Goal: Task Accomplishment & Management: Use online tool/utility

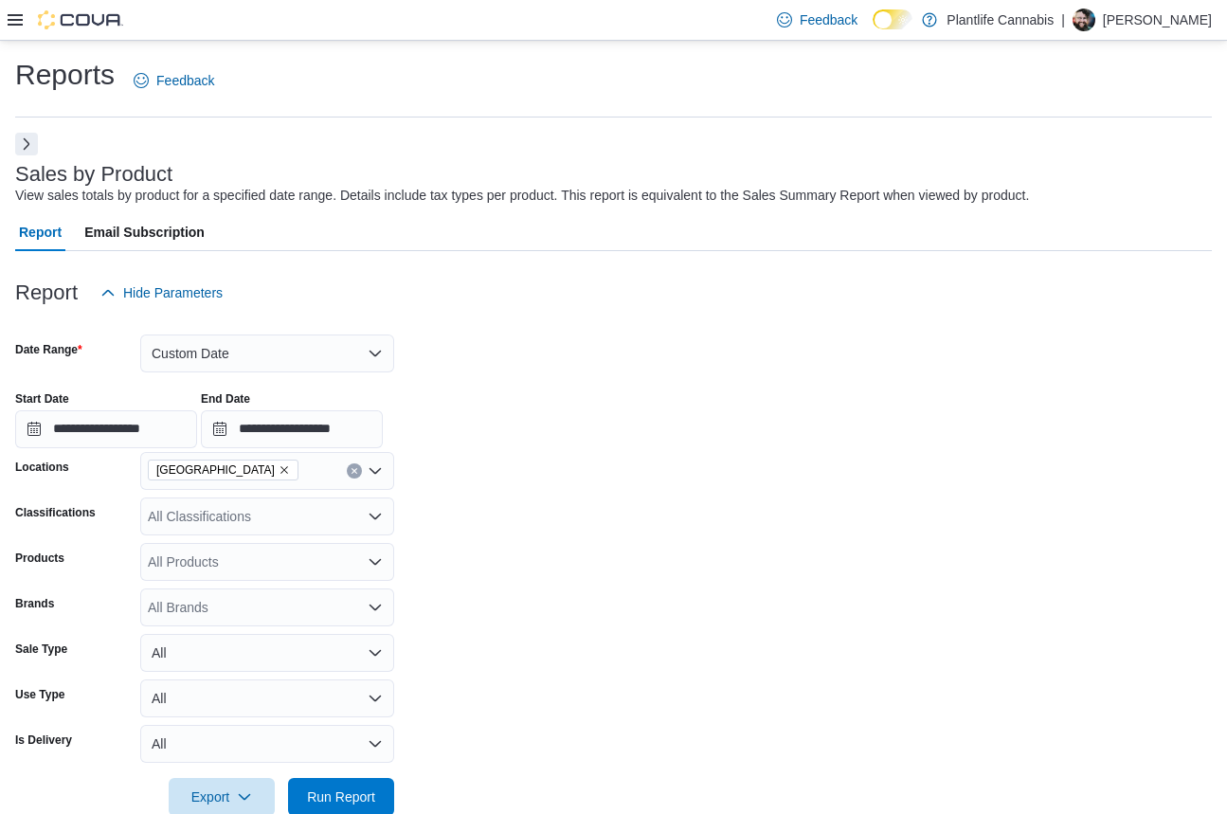
scroll to position [714, 0]
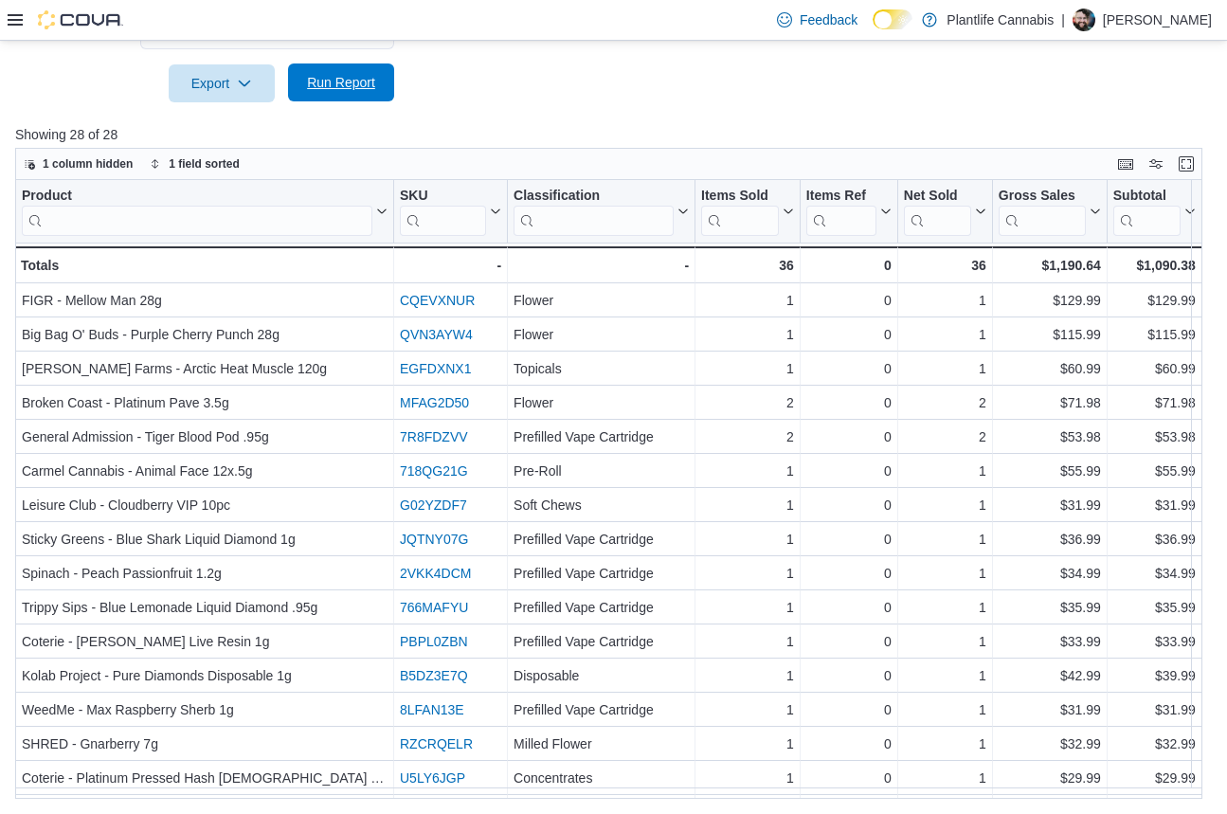
click at [357, 86] on span "Run Report" at bounding box center [341, 82] width 68 height 19
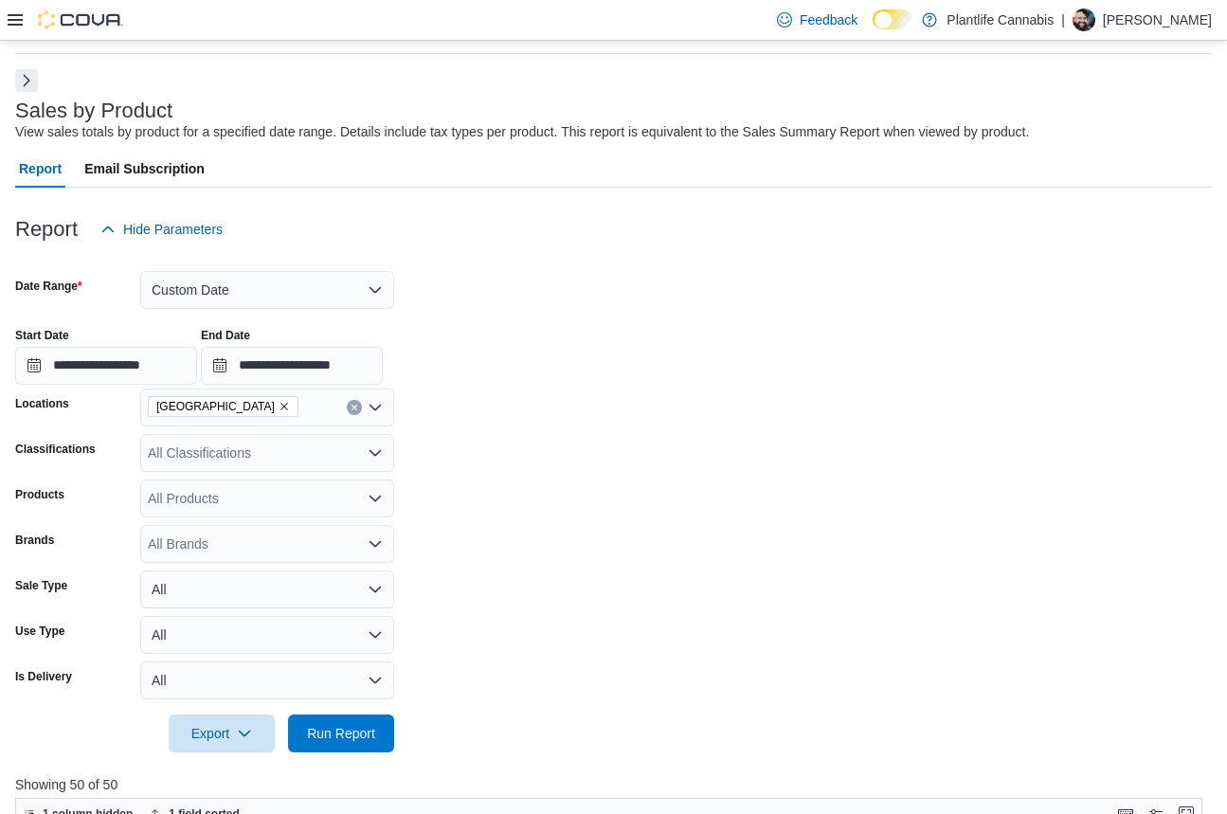
scroll to position [0, 0]
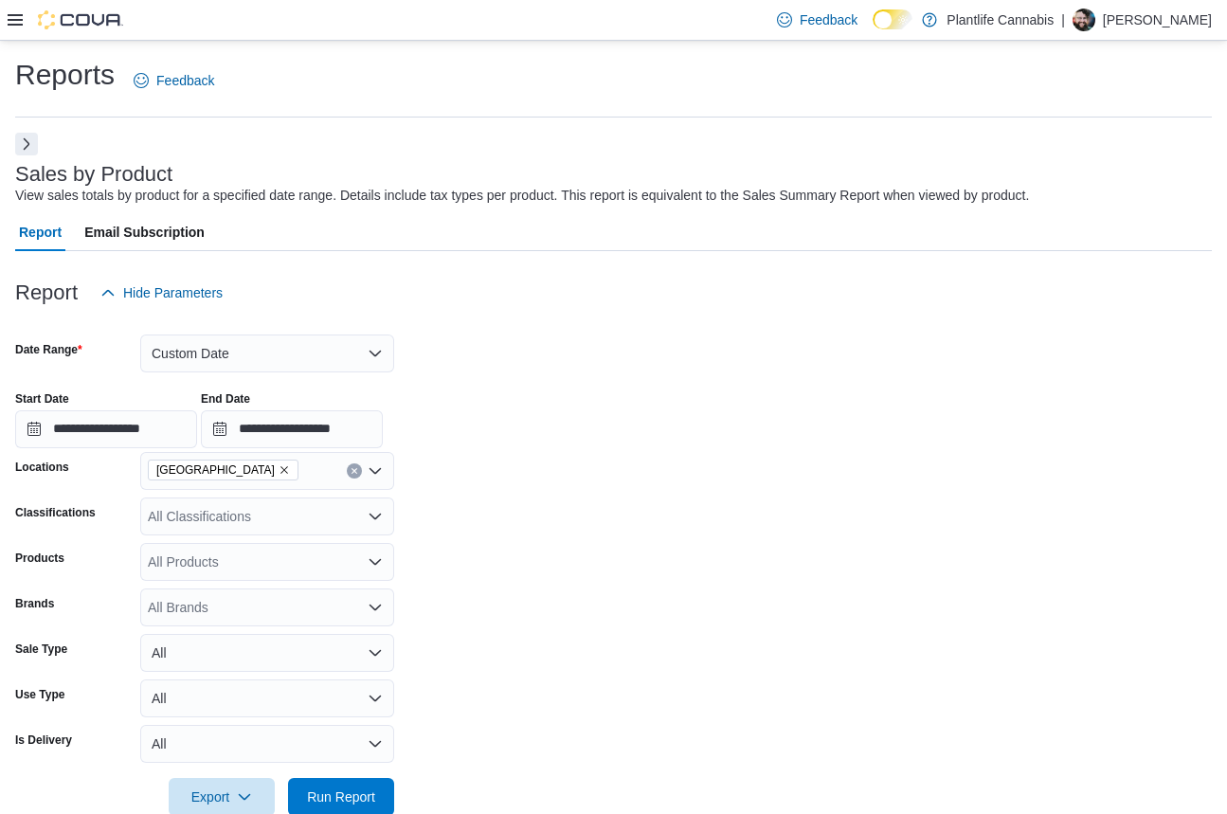
click at [12, 23] on icon at bounding box center [15, 19] width 15 height 15
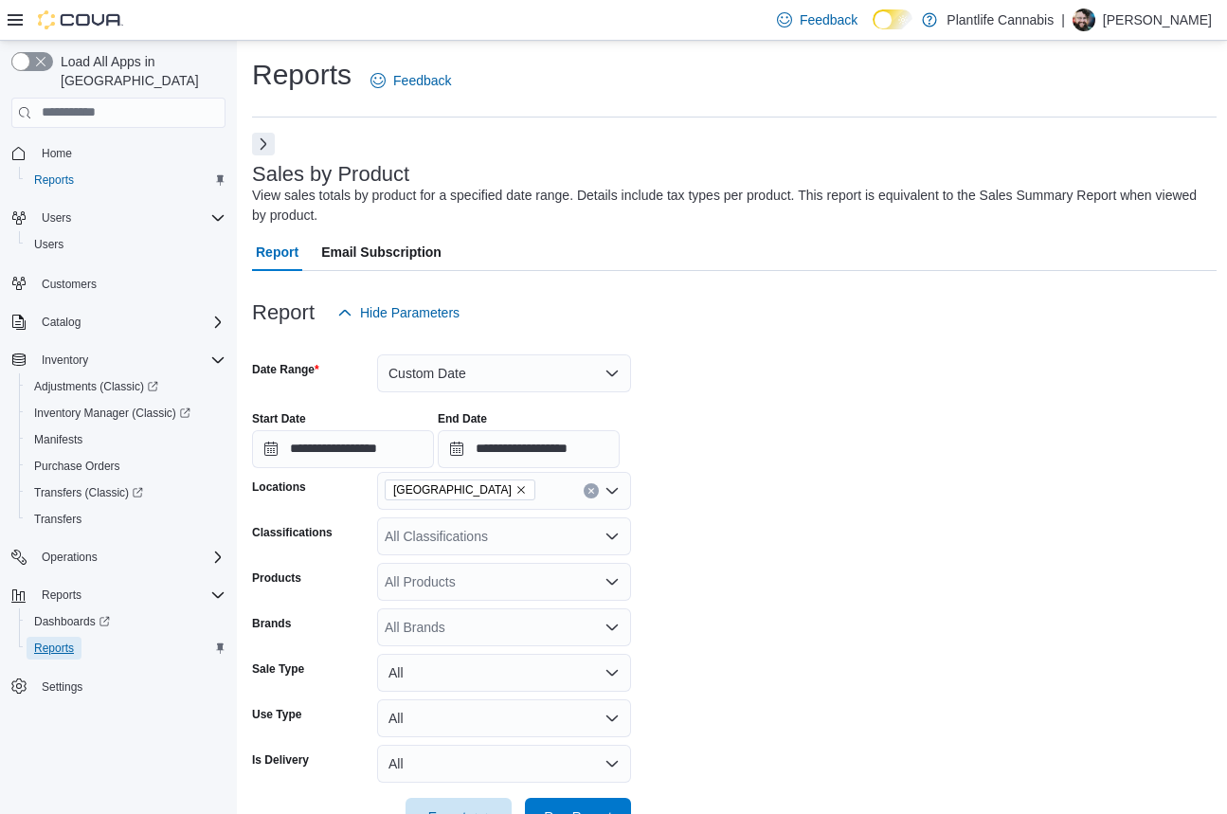
click at [51, 637] on span "Reports" at bounding box center [54, 648] width 40 height 23
click at [263, 150] on button "Next" at bounding box center [263, 143] width 23 height 23
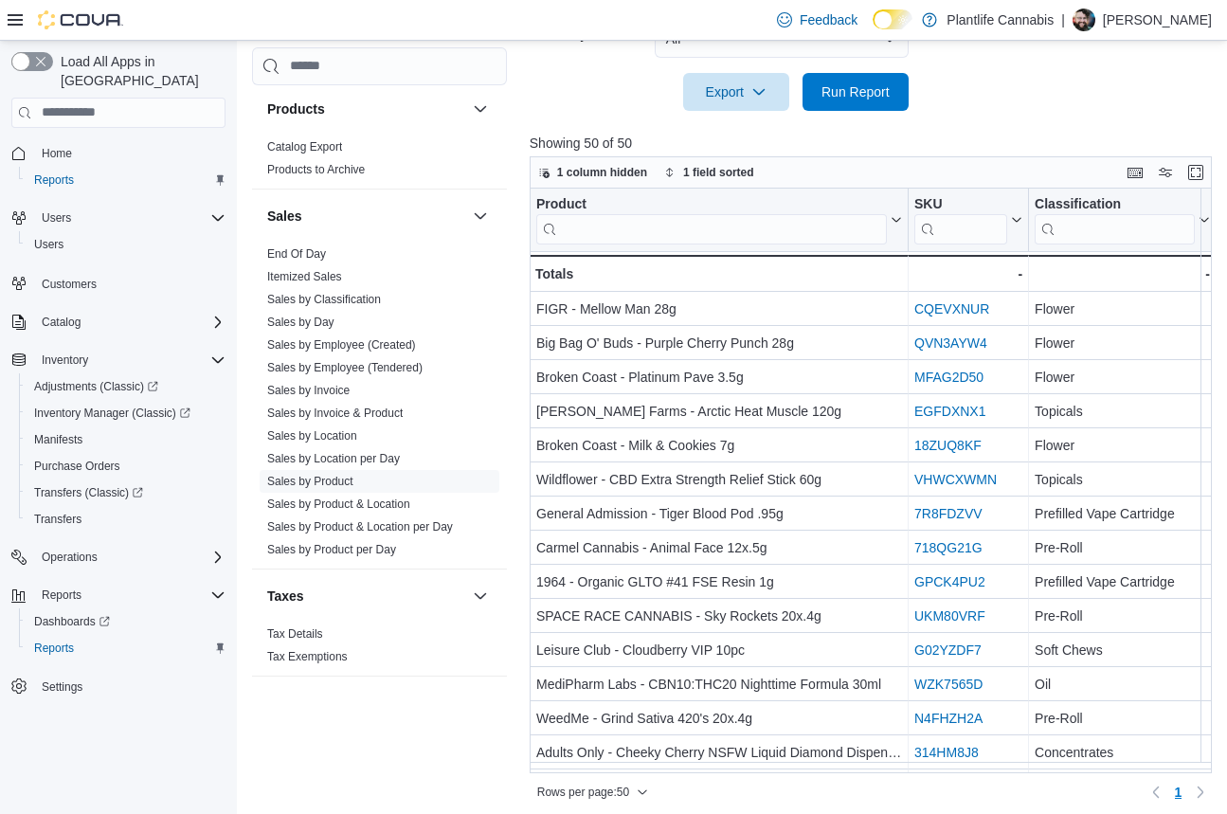
scroll to position [733, 0]
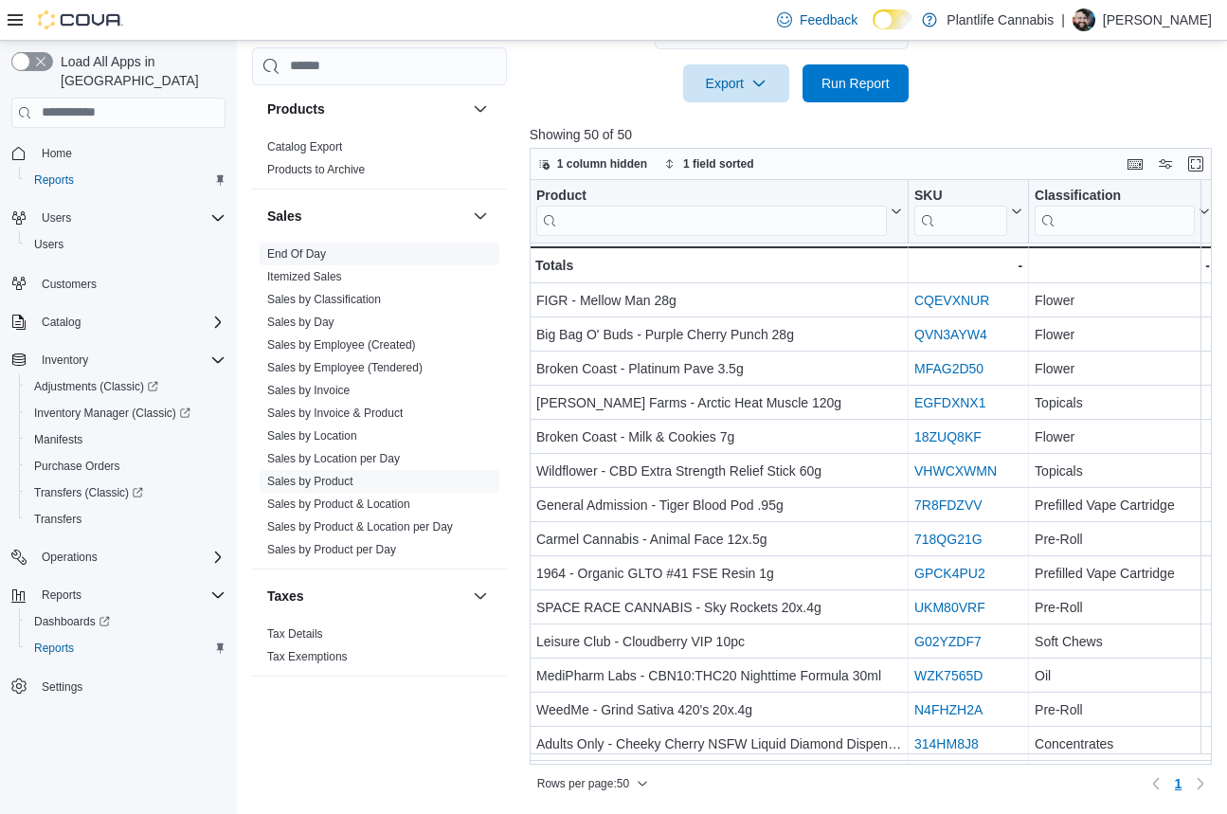
click at [296, 255] on link "End Of Day" at bounding box center [296, 253] width 59 height 13
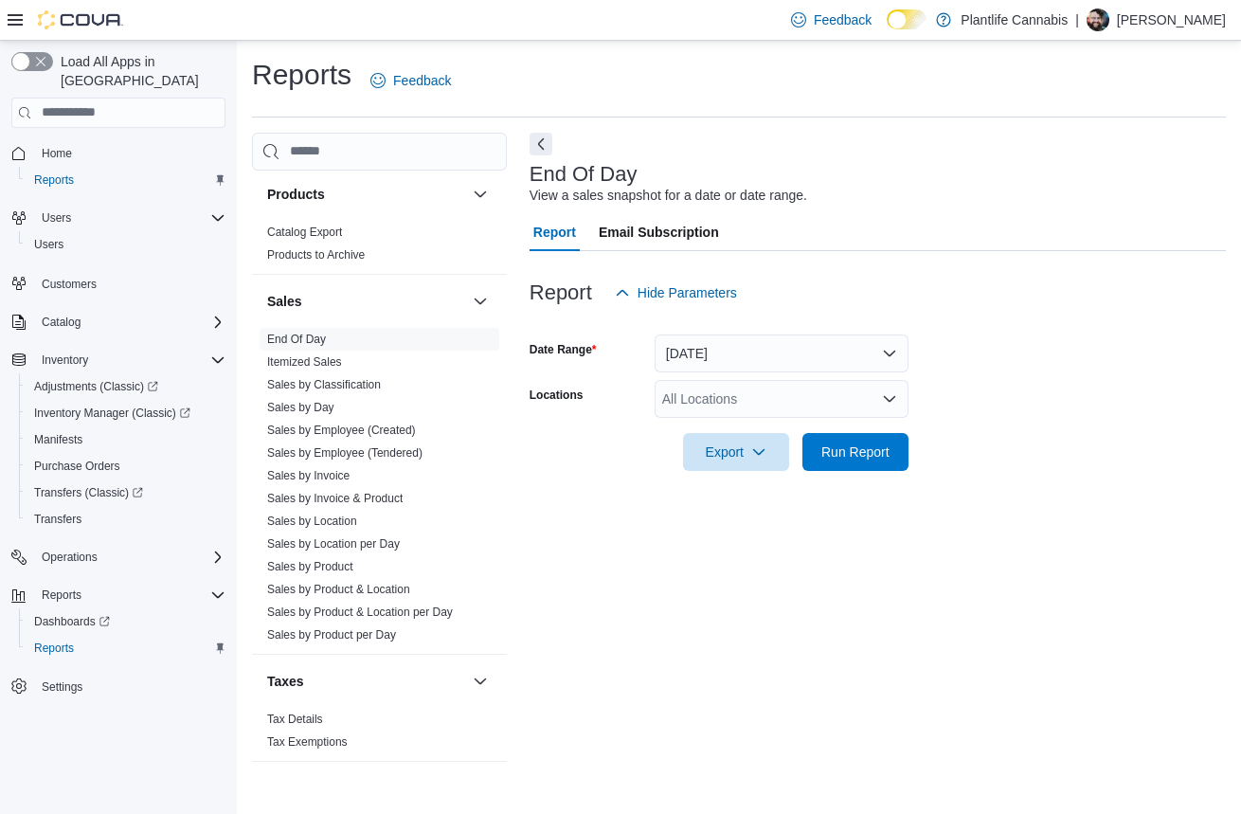
click at [713, 399] on div "All Locations" at bounding box center [782, 399] width 254 height 38
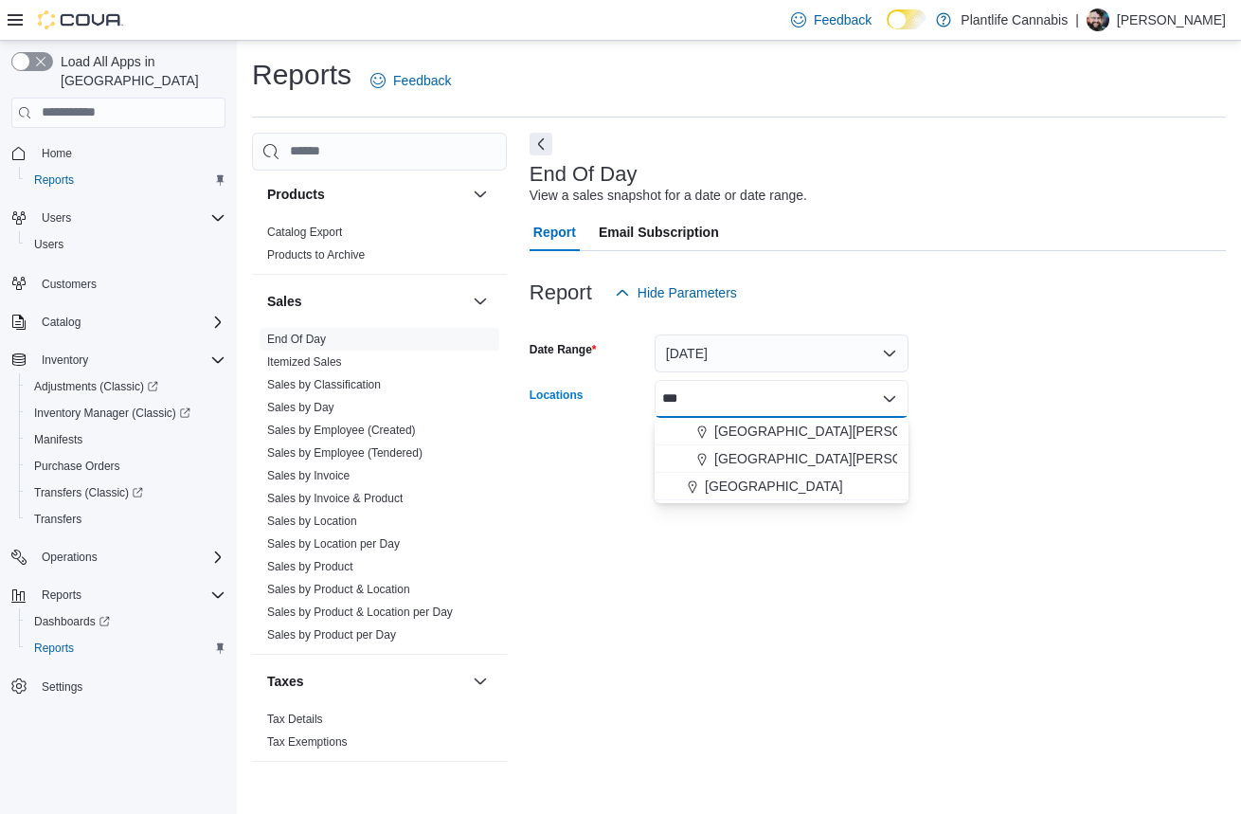
type input "***"
click at [701, 486] on span "Choose from the following options" at bounding box center [695, 486] width 20 height 19
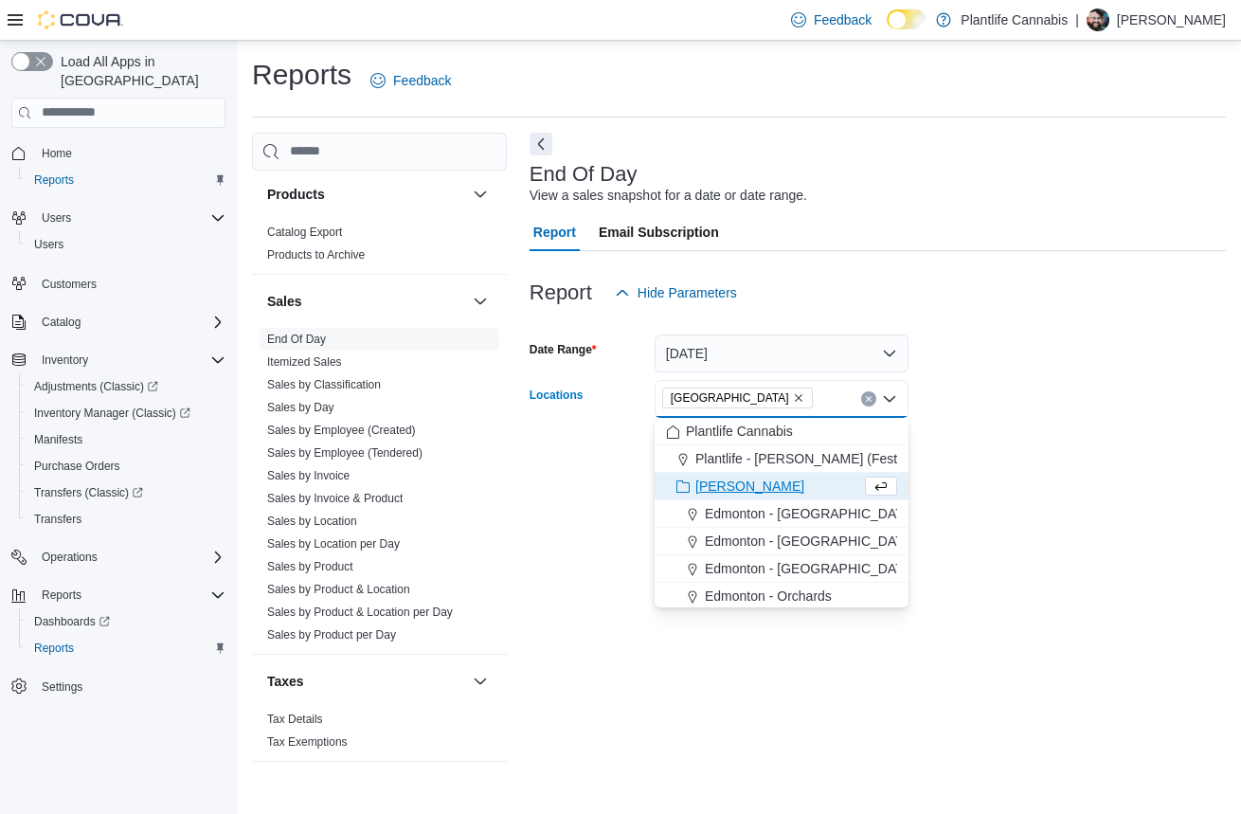
click at [565, 467] on div "Export Run Report" at bounding box center [719, 452] width 379 height 38
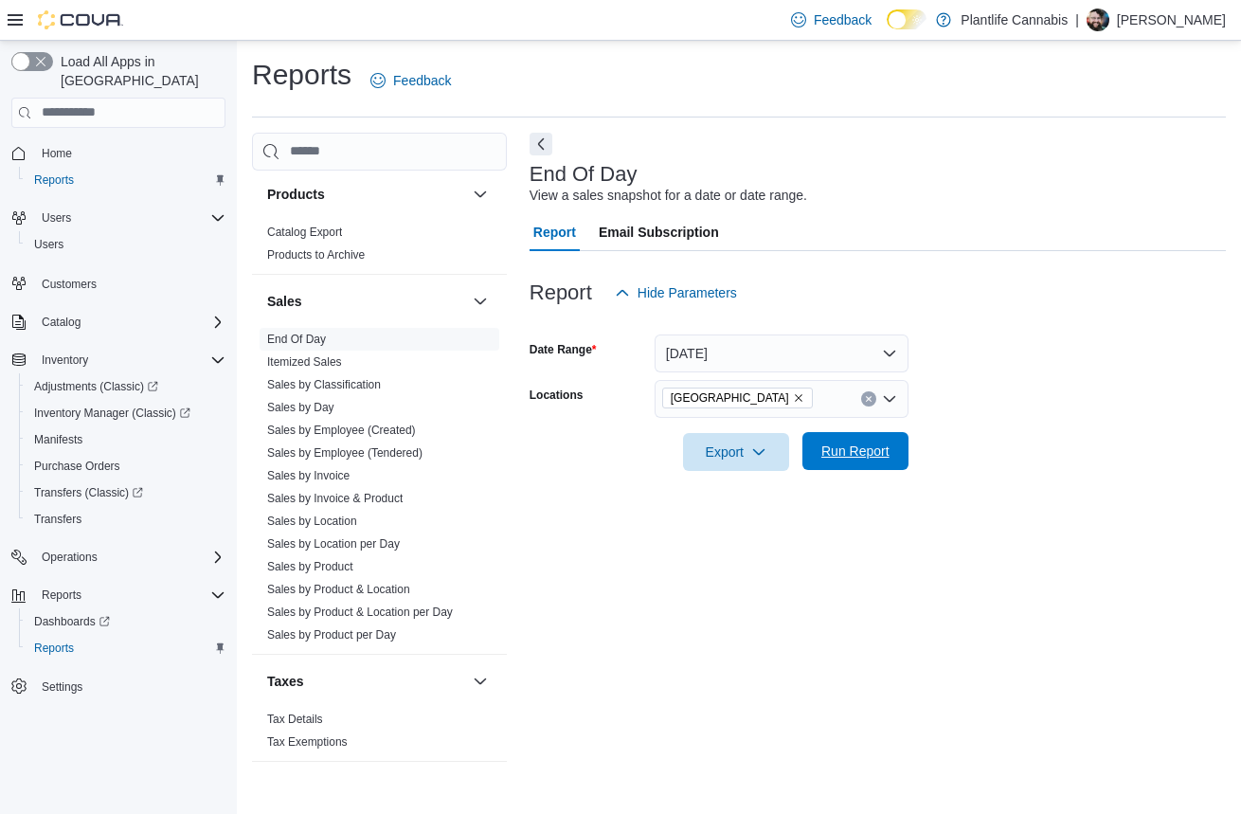
click at [855, 450] on span "Run Report" at bounding box center [856, 451] width 68 height 19
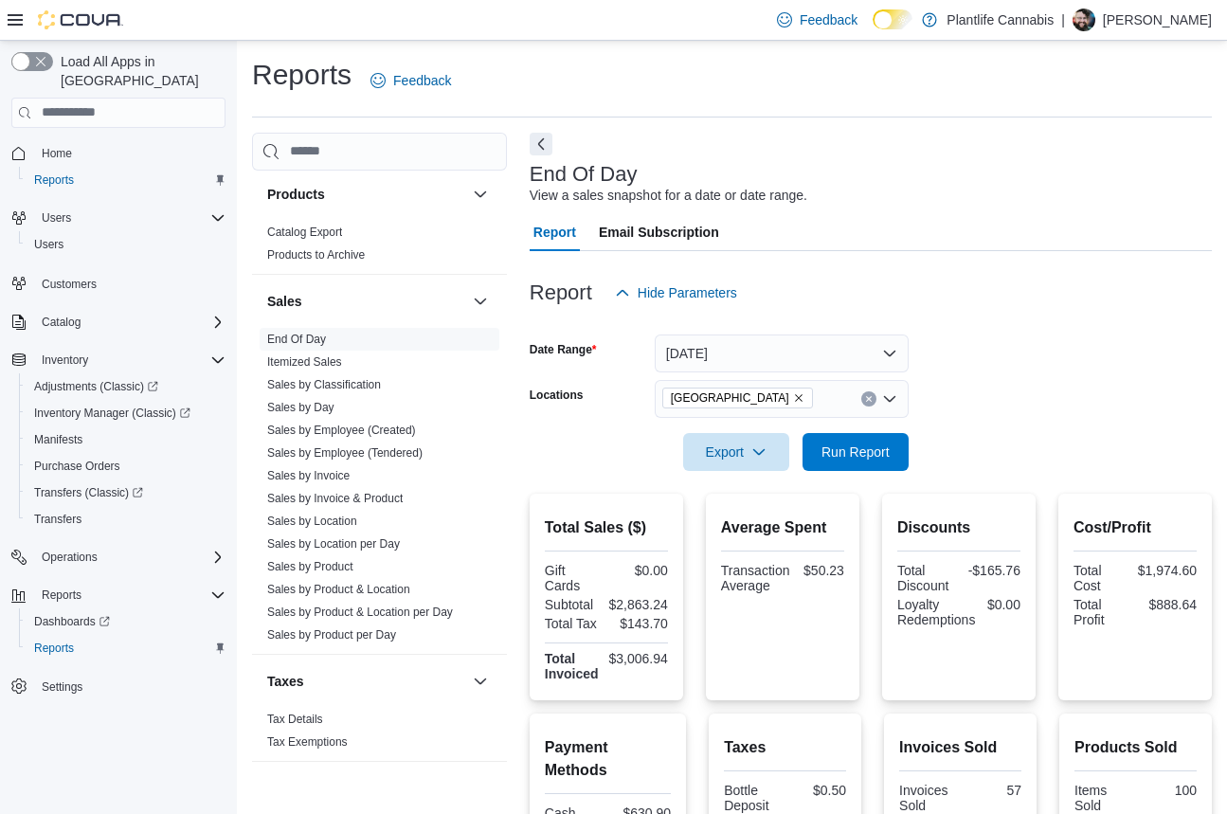
click at [20, 26] on icon at bounding box center [15, 19] width 15 height 15
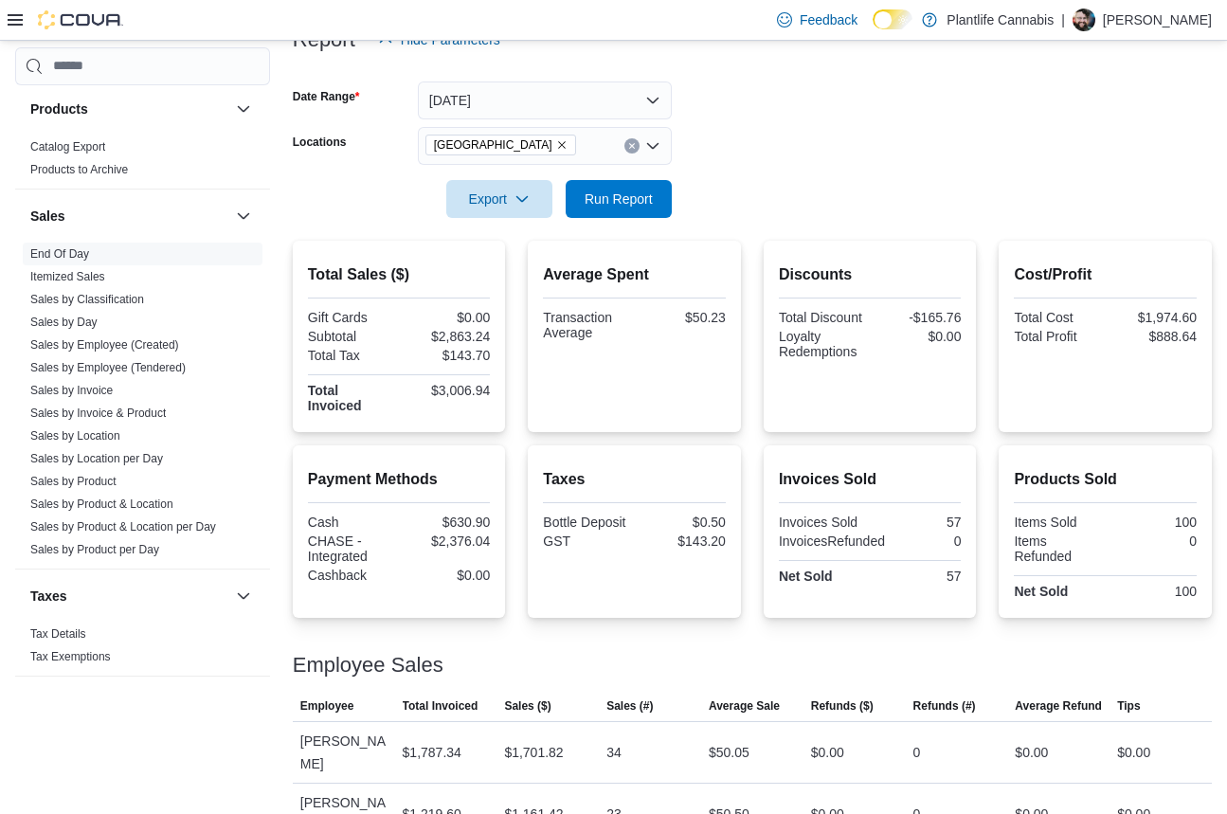
scroll to position [254, 0]
click at [457, 389] on div "$3,006.94" at bounding box center [446, 389] width 87 height 15
copy div "3,006.94"
click at [614, 199] on span "Run Report" at bounding box center [619, 197] width 68 height 19
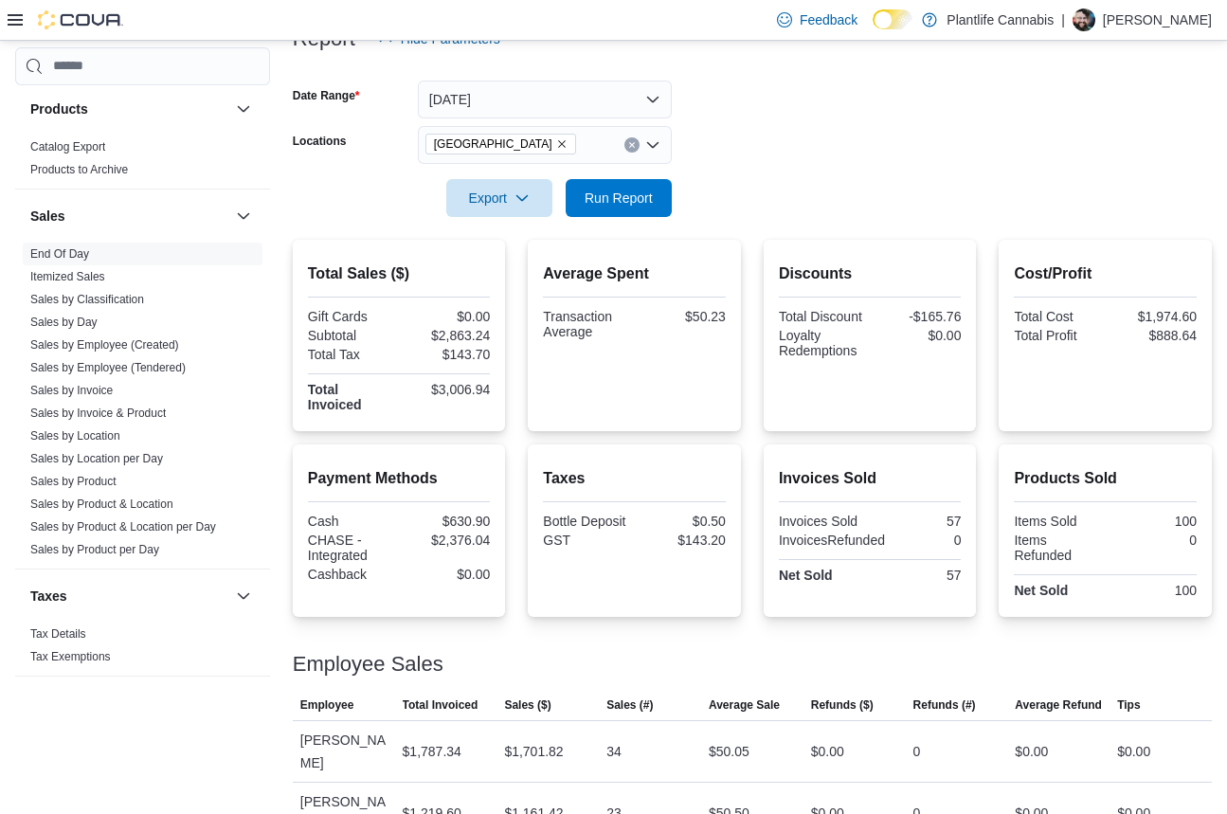
click at [462, 389] on div "$3,006.94" at bounding box center [446, 389] width 87 height 15
copy div "3,006.94"
click at [469, 542] on div "$2,376.04" at bounding box center [446, 540] width 87 height 15
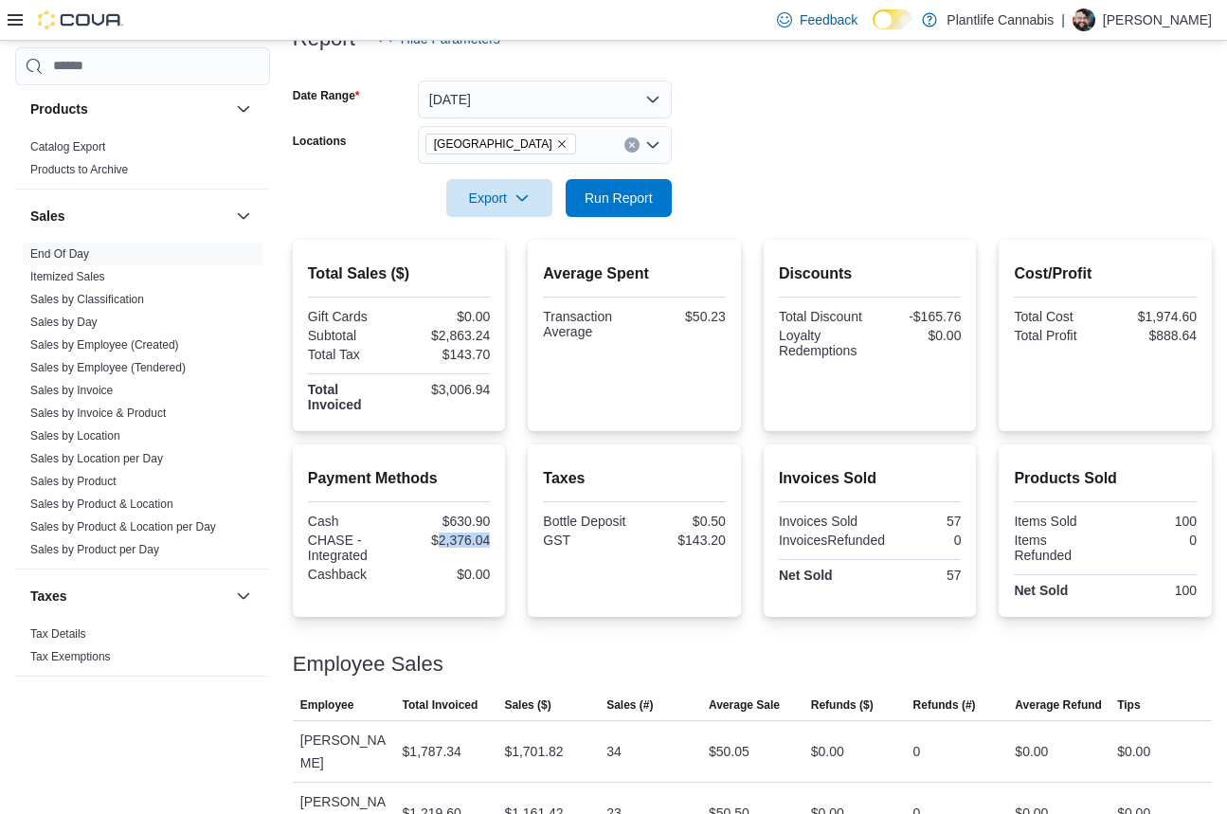
copy div "2,376.04"
click at [475, 333] on div "$2,863.24" at bounding box center [446, 335] width 87 height 15
copy div "2,863.24"
click at [89, 368] on link "Sales by Employee (Tendered)" at bounding box center [107, 367] width 155 height 13
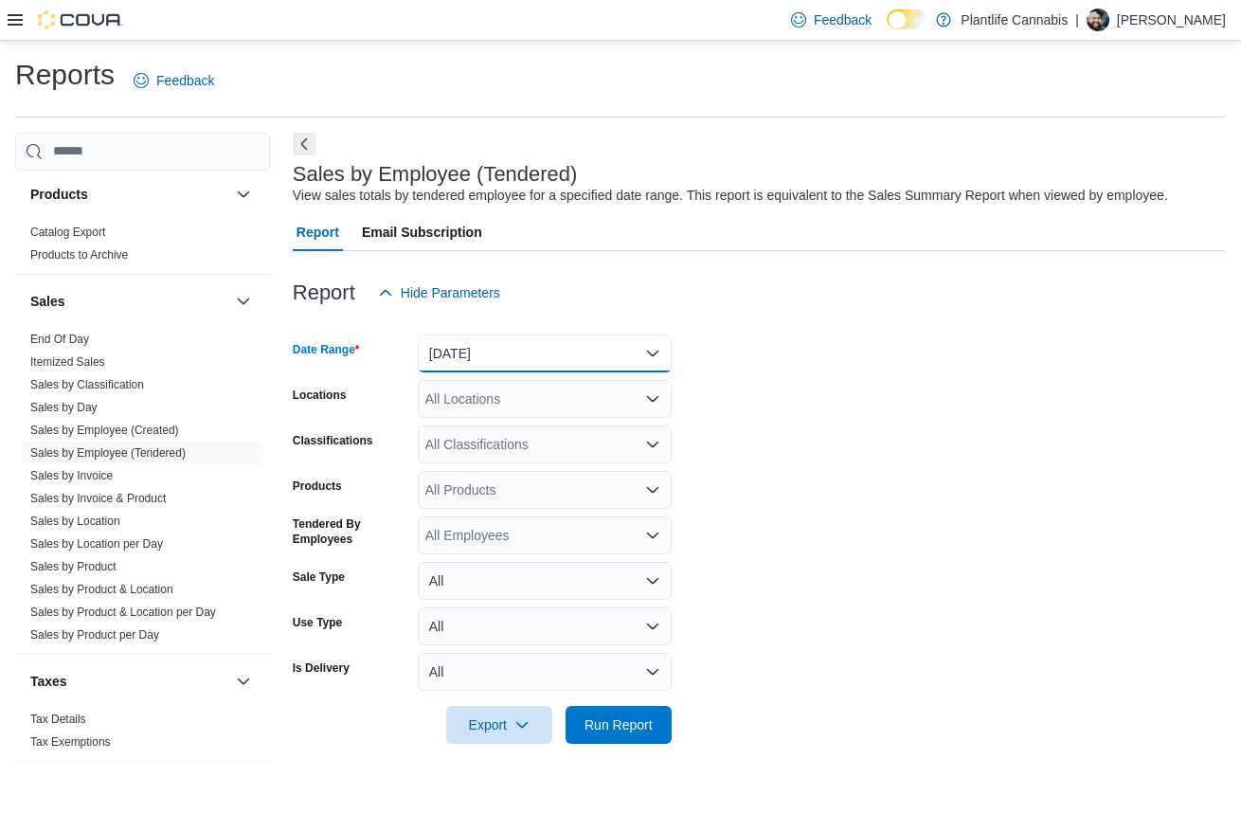
click at [454, 356] on button "[DATE]" at bounding box center [545, 354] width 254 height 38
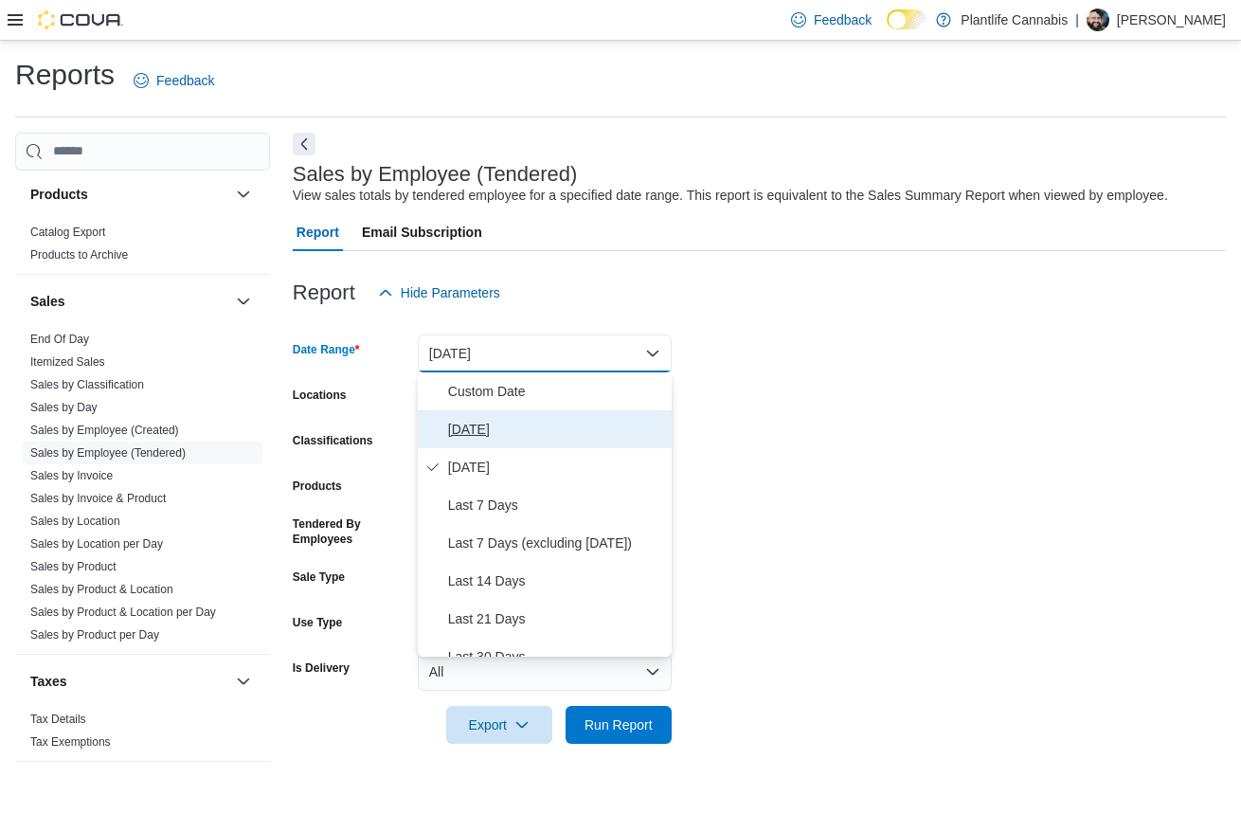
click at [470, 424] on span "[DATE]" at bounding box center [556, 429] width 216 height 23
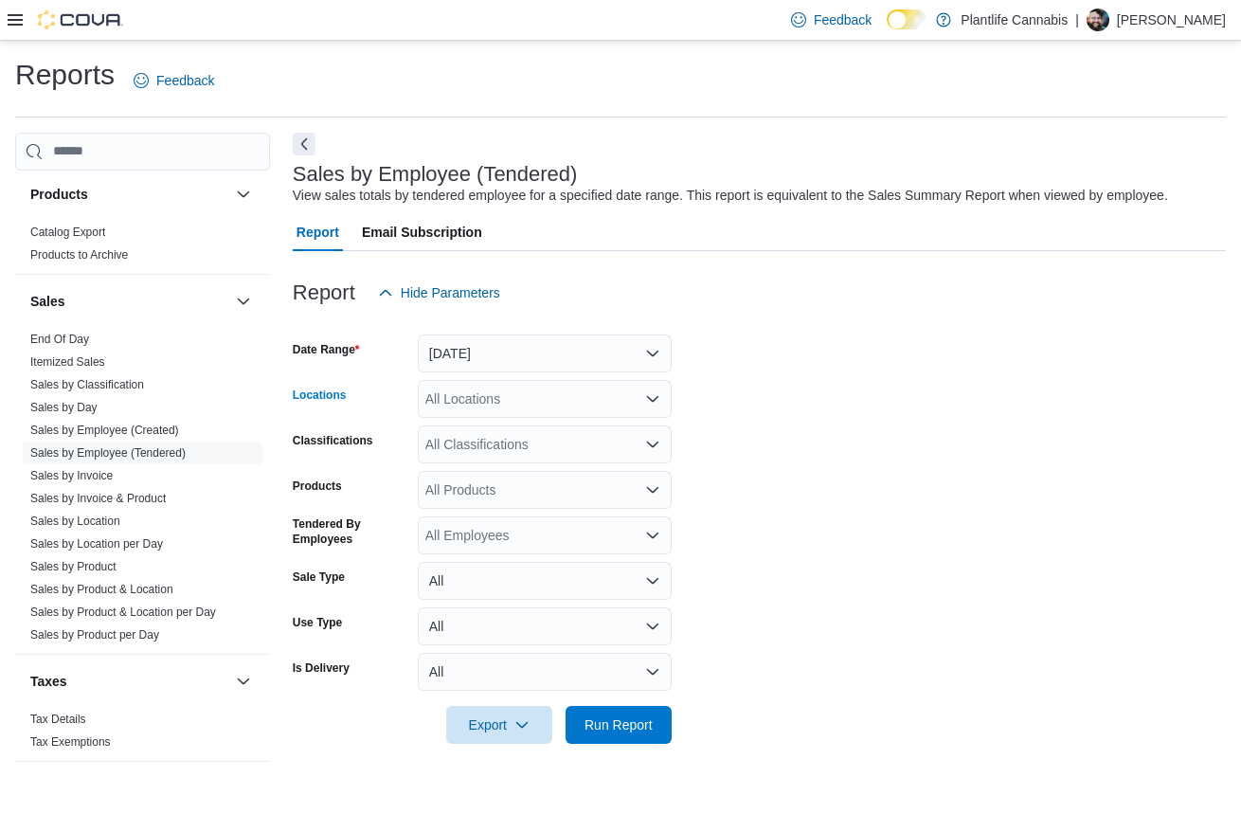
click at [480, 392] on div "All Locations" at bounding box center [545, 399] width 254 height 38
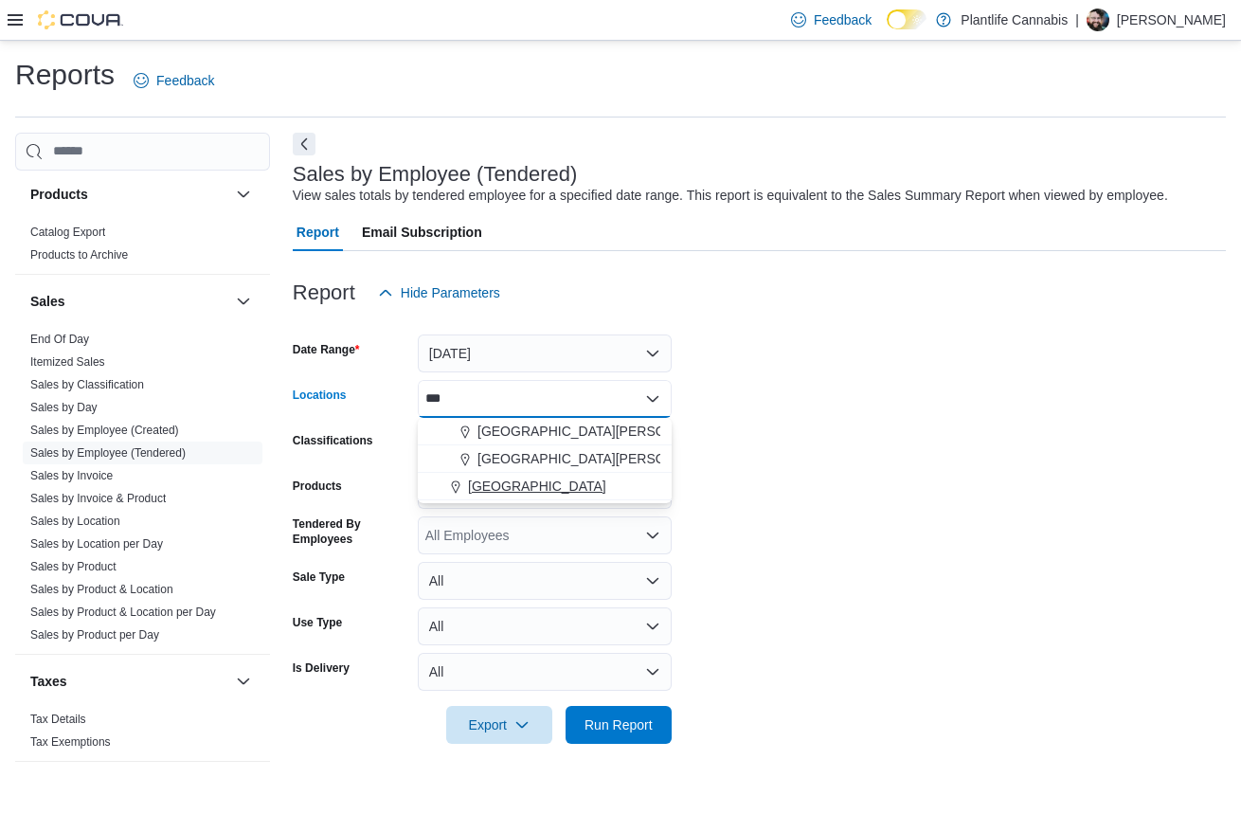
type input "***"
click at [496, 487] on span "[GEOGRAPHIC_DATA]" at bounding box center [537, 486] width 138 height 19
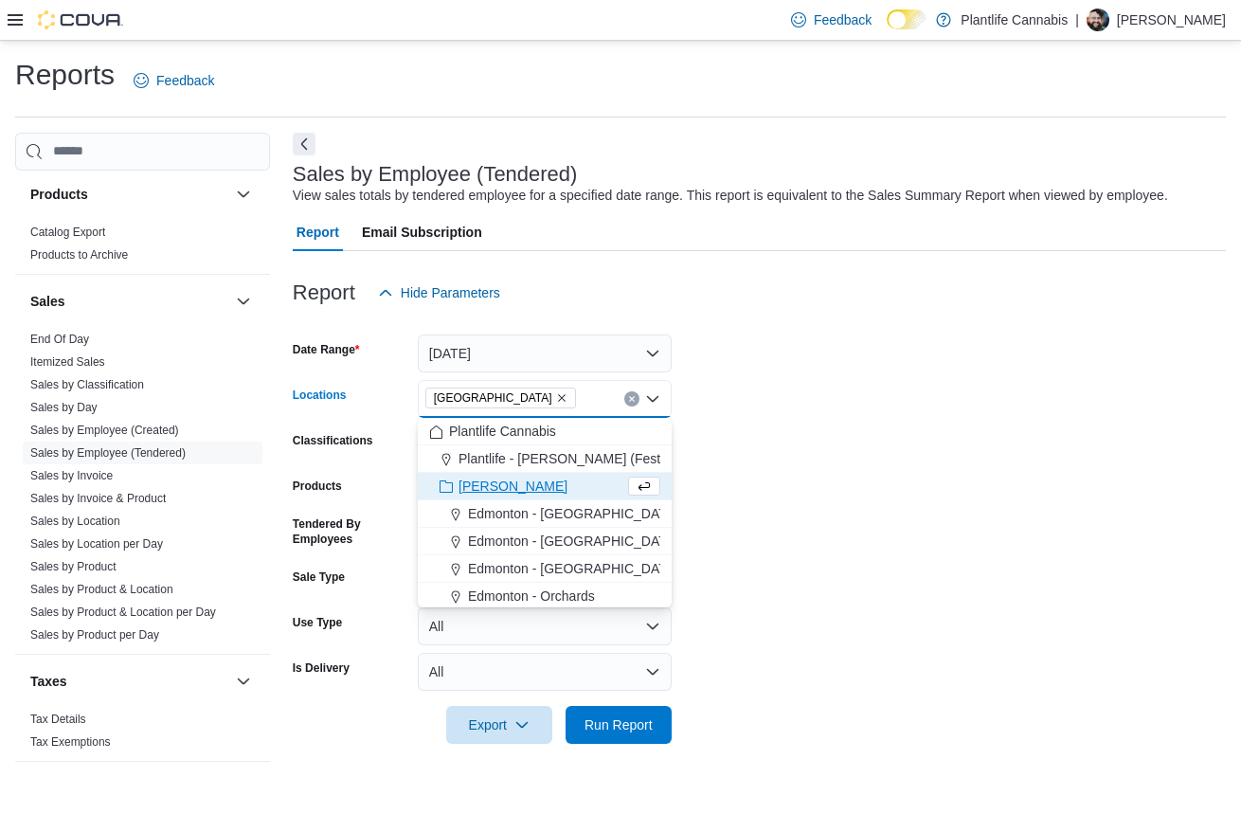
drag, startPoint x: 788, startPoint y: 477, endPoint x: 769, endPoint y: 476, distance: 19.0
click at [788, 476] on form "Date Range [DATE] Locations [GEOGRAPHIC_DATA] Combo box. Selected. [GEOGRAPHIC_…" at bounding box center [759, 528] width 933 height 432
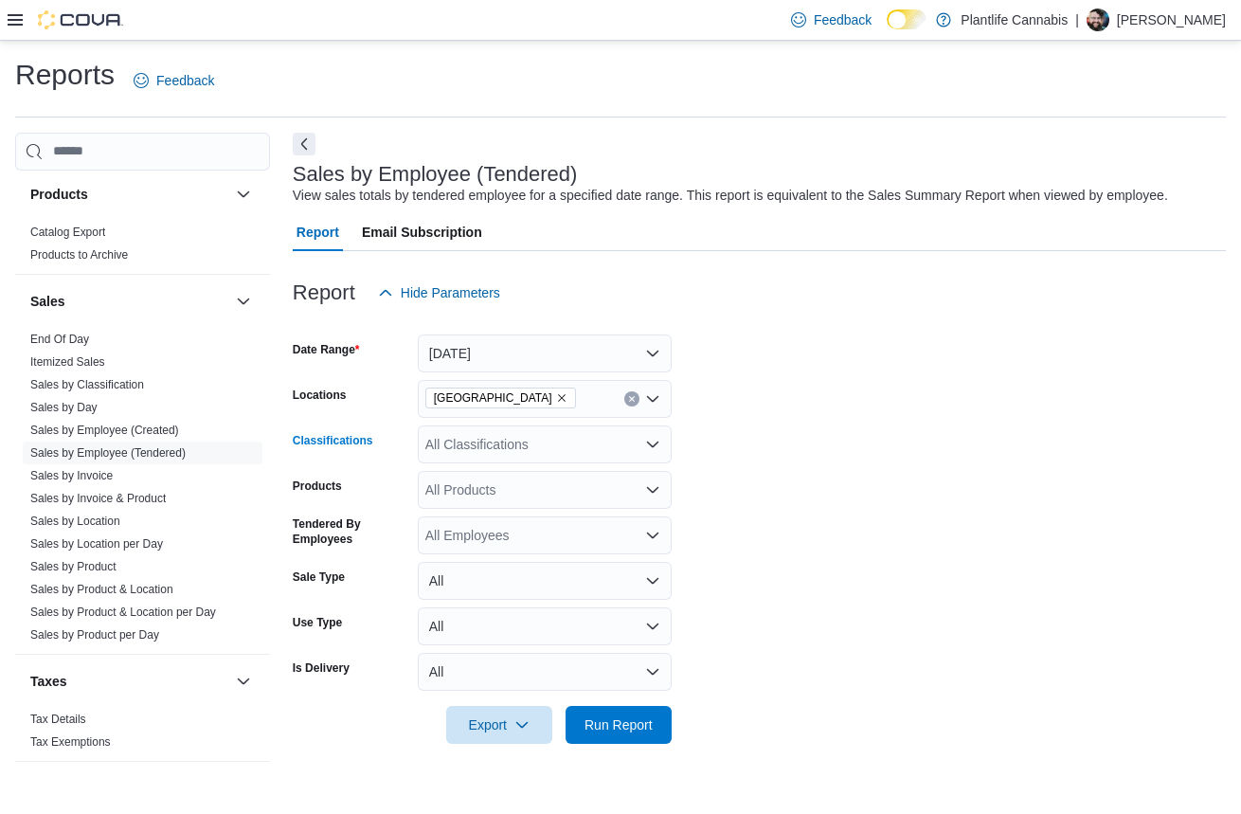
click at [537, 438] on div "All Classifications" at bounding box center [545, 445] width 254 height 38
type input "***"
click at [529, 473] on span "Accessory Group" at bounding box center [509, 476] width 101 height 19
click at [625, 726] on span "Run Report" at bounding box center [619, 724] width 68 height 19
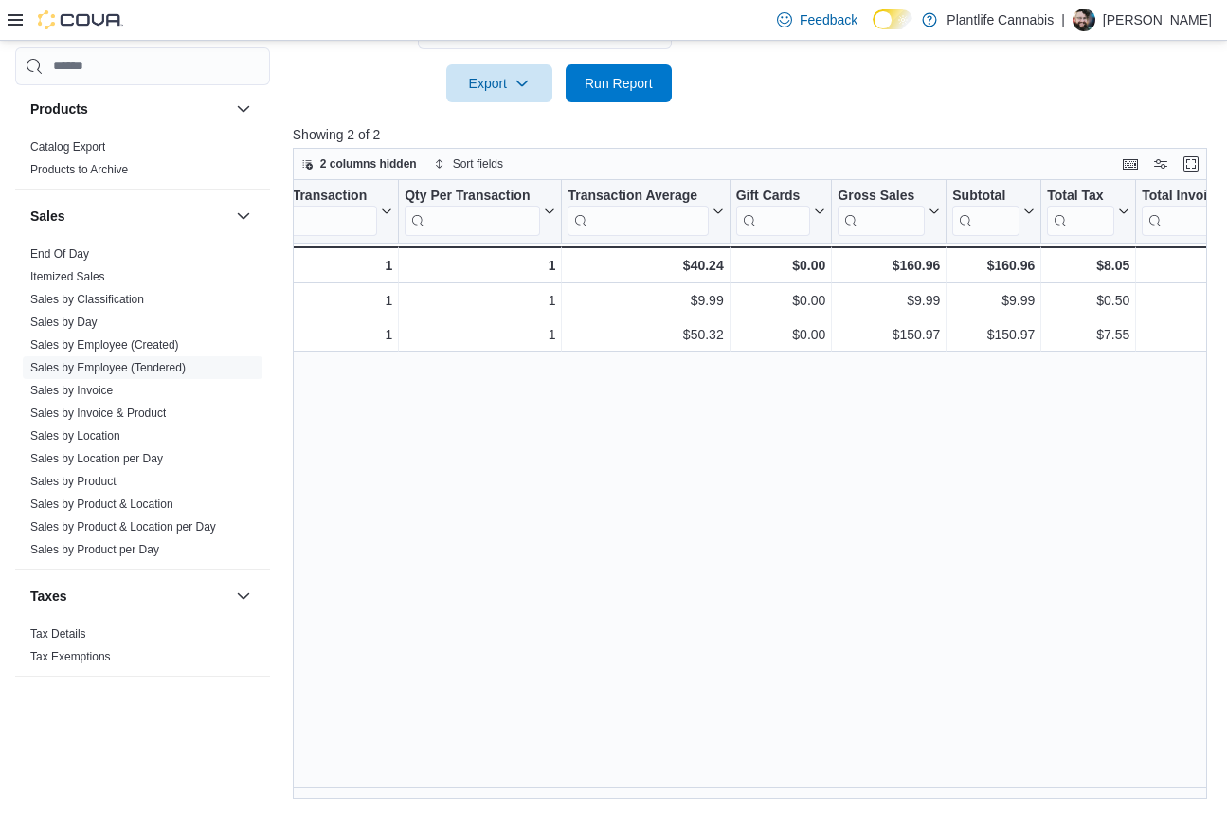
scroll to position [0, 796]
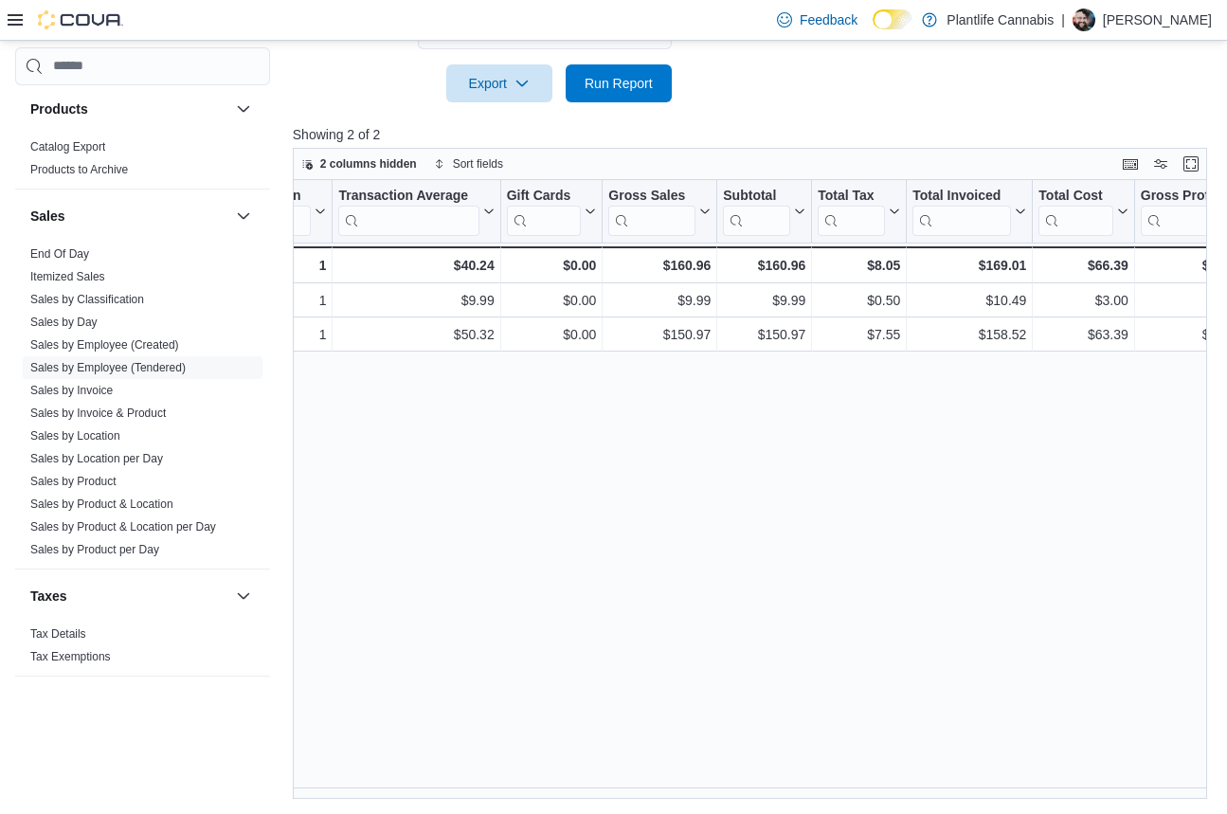
click at [466, 799] on div "Reports Feedback Cash Management Cash Management Cash Out Details Customer Cust…" at bounding box center [613, 106] width 1227 height 1415
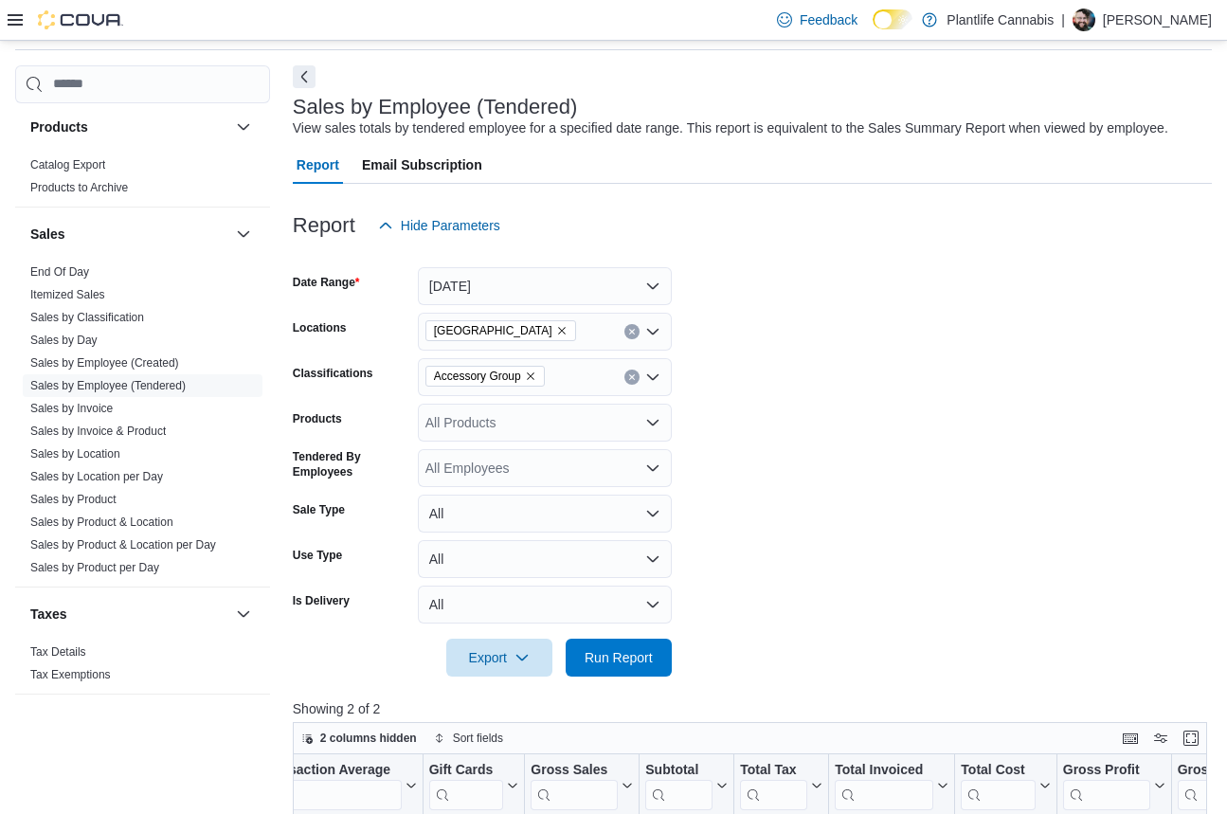
scroll to position [0, 0]
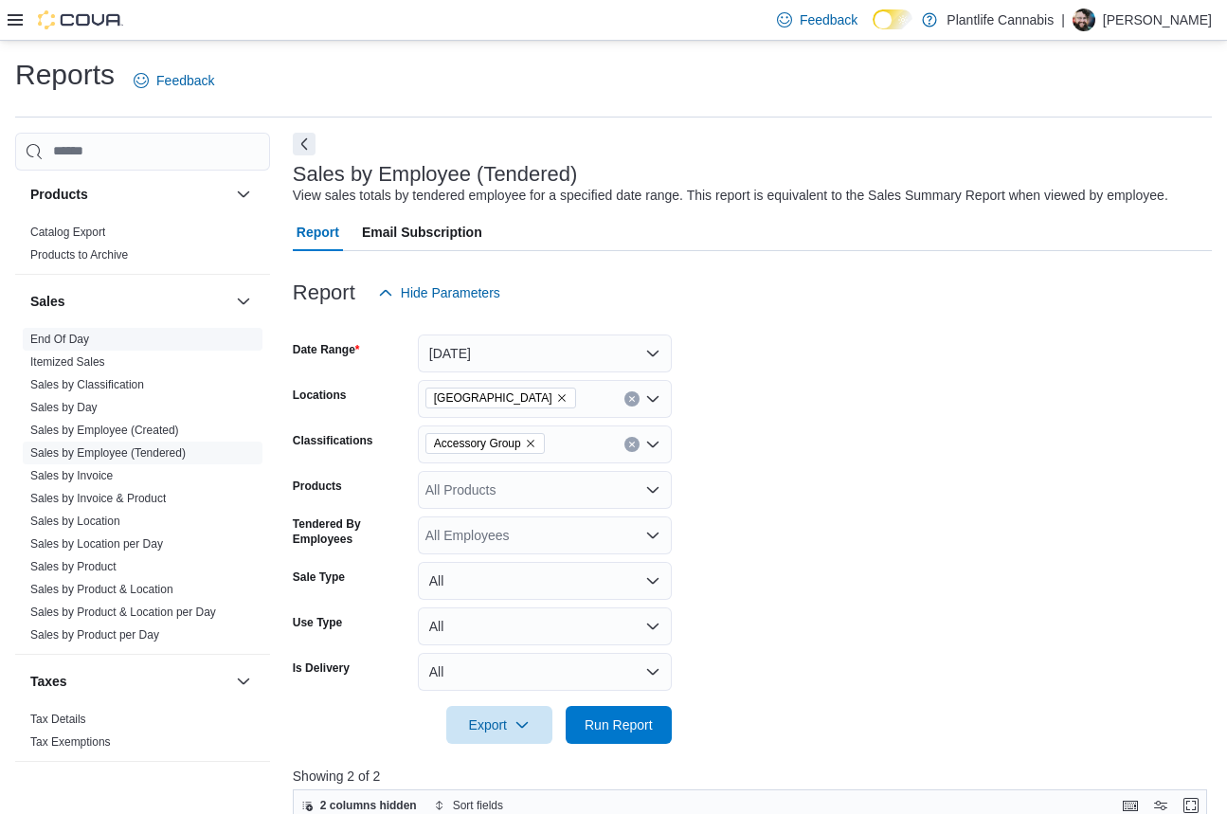
click at [88, 339] on link "End Of Day" at bounding box center [59, 339] width 59 height 13
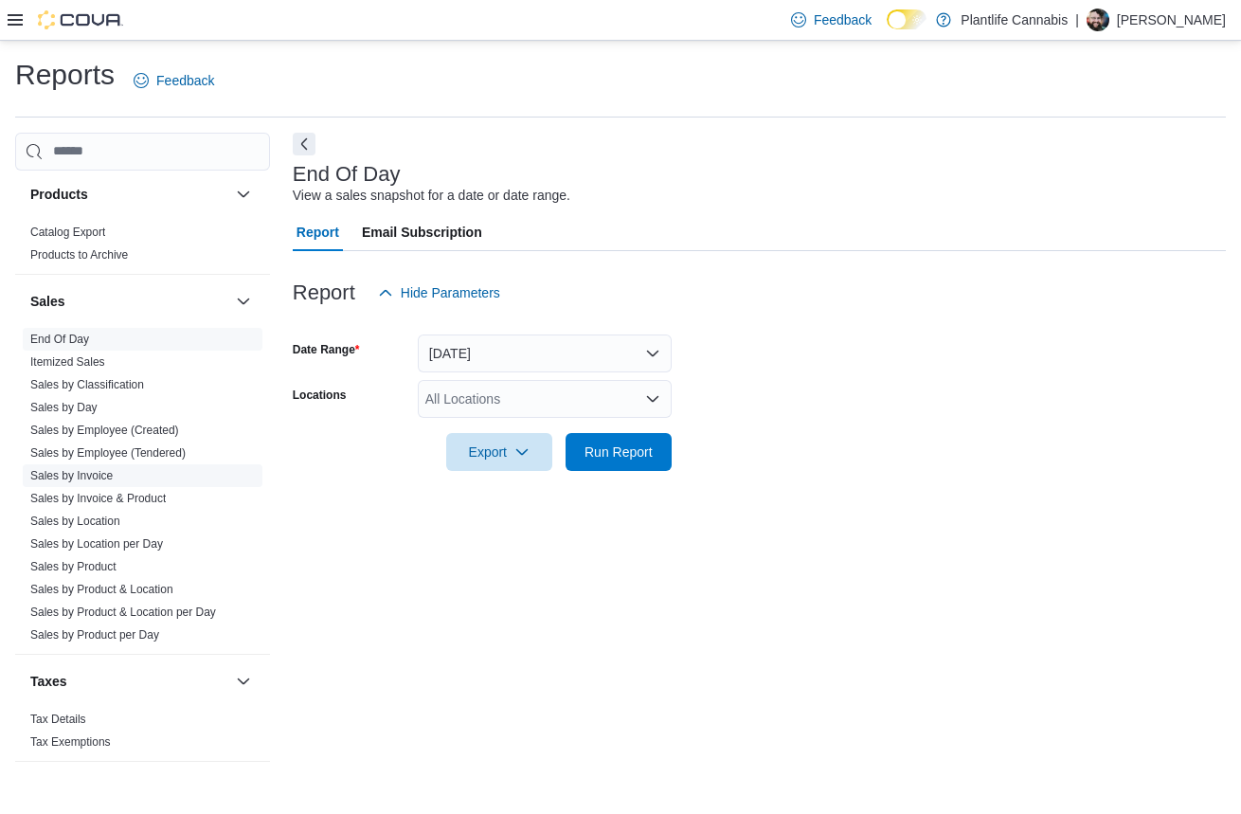
click at [90, 472] on link "Sales by Invoice" at bounding box center [71, 475] width 82 height 13
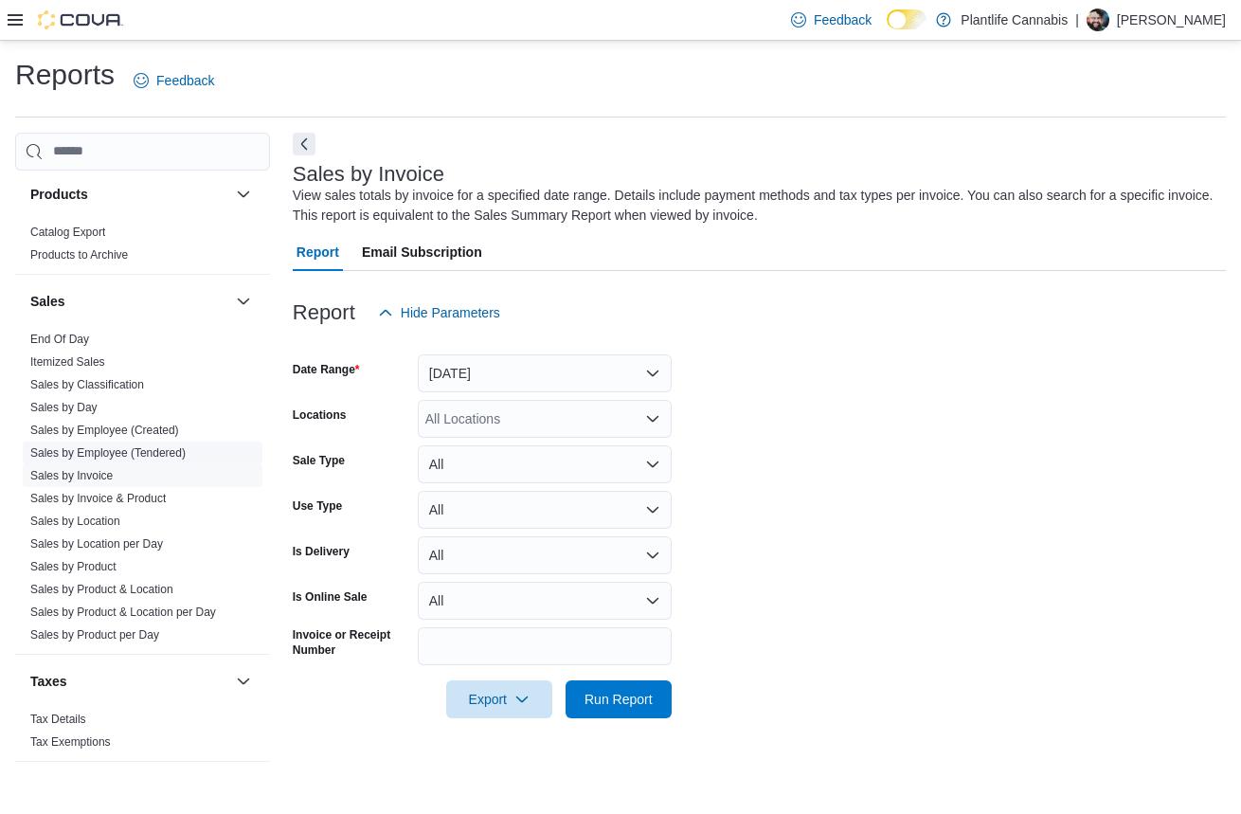
click at [92, 455] on link "Sales by Employee (Tendered)" at bounding box center [107, 452] width 155 height 13
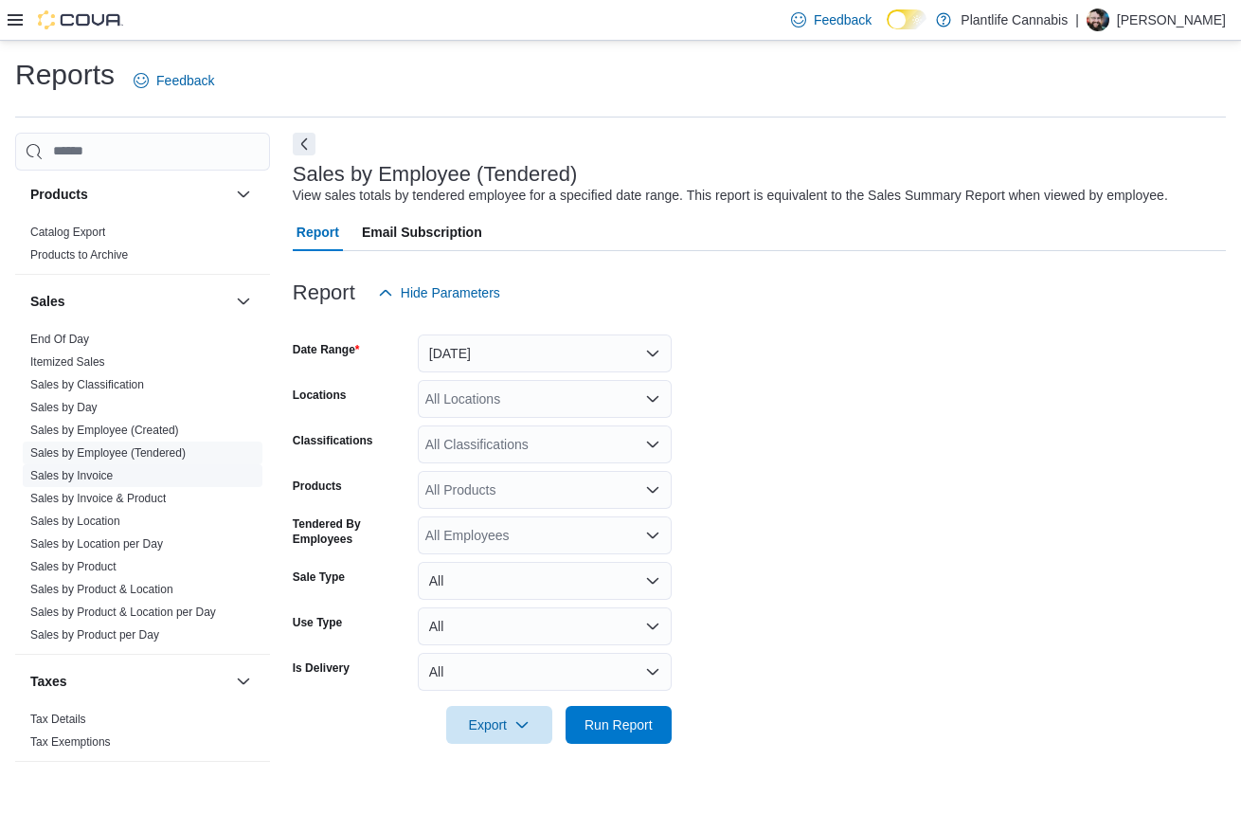
click at [87, 475] on link "Sales by Invoice" at bounding box center [71, 475] width 82 height 13
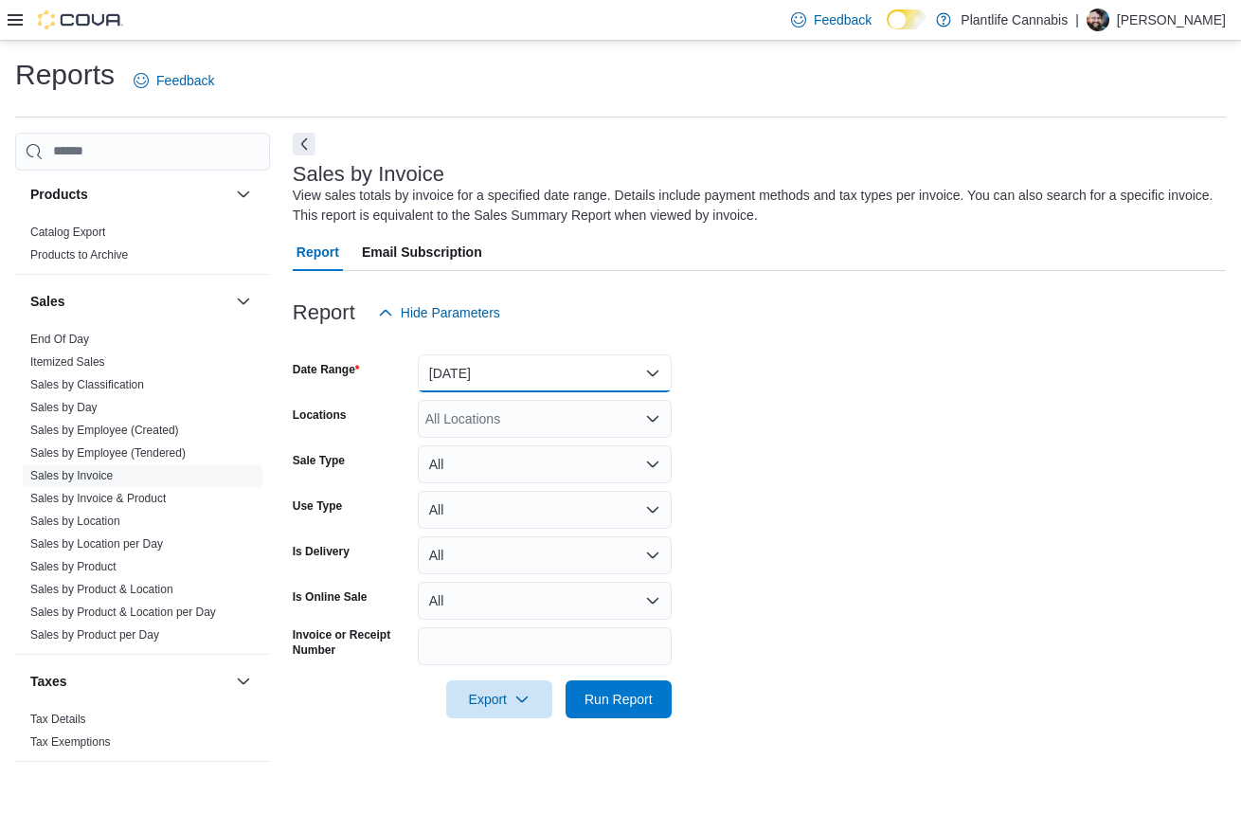
click at [519, 379] on button "[DATE]" at bounding box center [545, 373] width 254 height 38
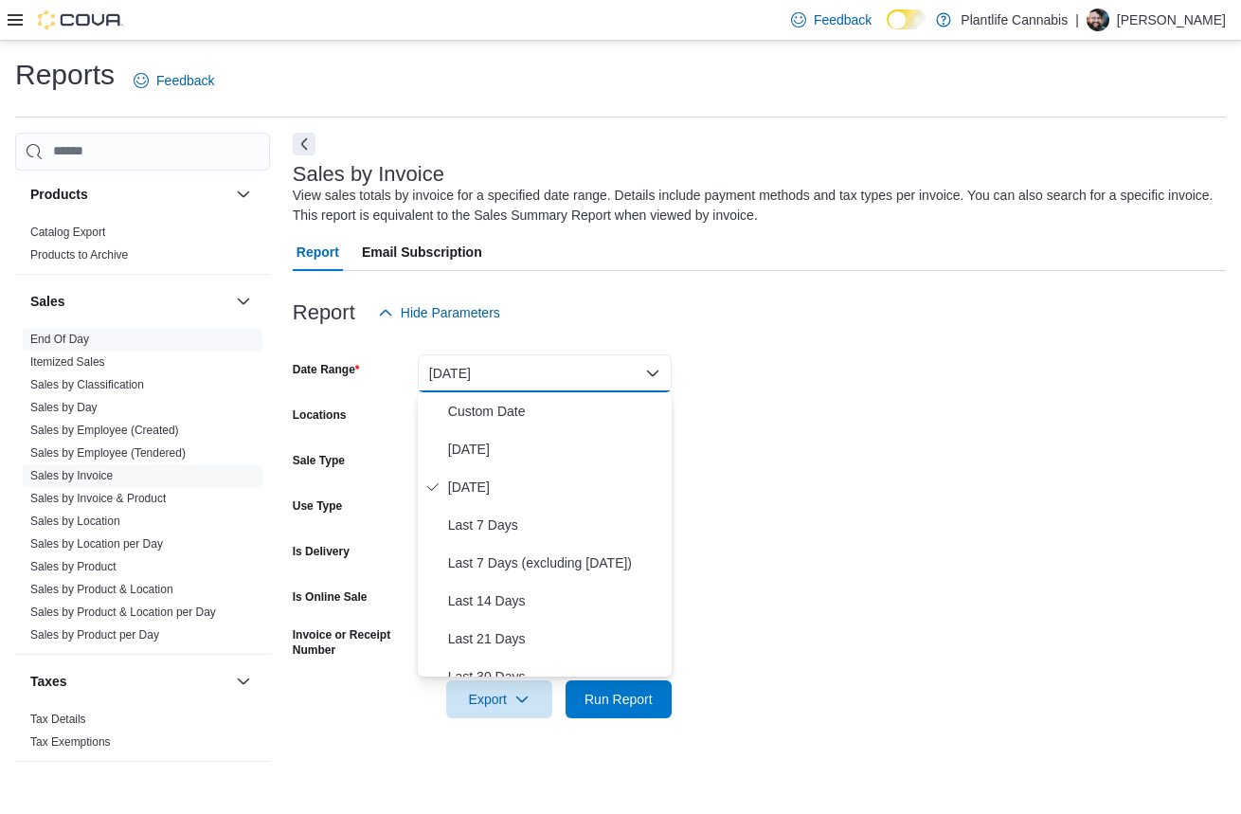
click at [70, 335] on link "End Of Day" at bounding box center [59, 339] width 59 height 13
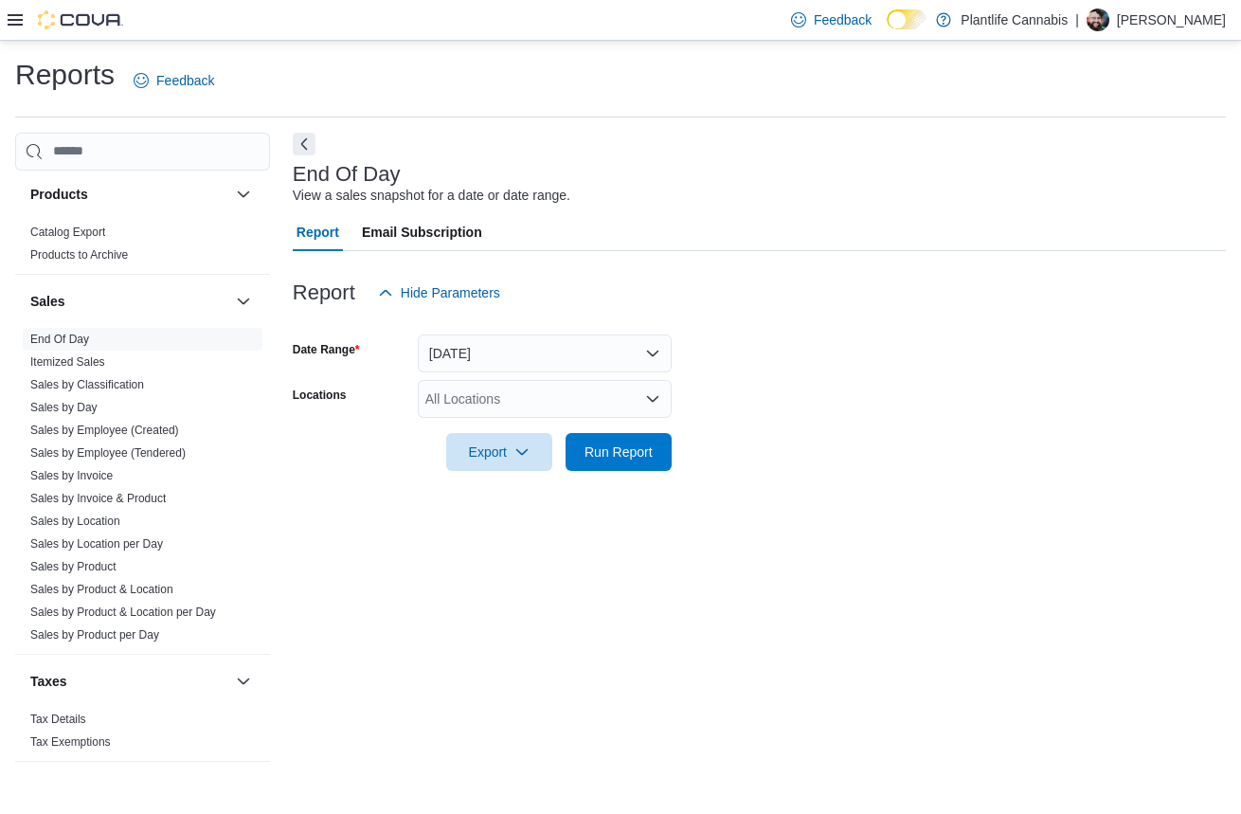
click at [505, 395] on div "All Locations" at bounding box center [545, 399] width 254 height 38
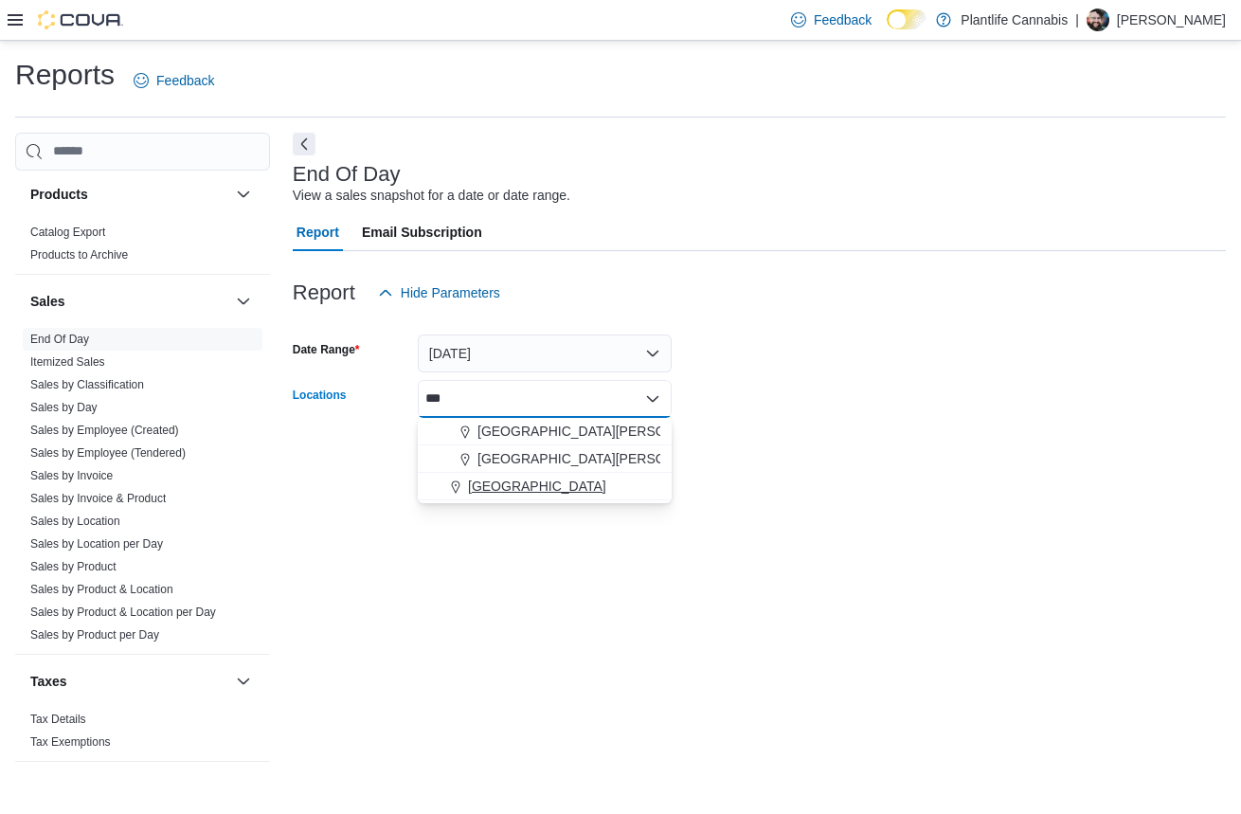
type input "***"
click at [552, 475] on button "[GEOGRAPHIC_DATA]" at bounding box center [545, 486] width 254 height 27
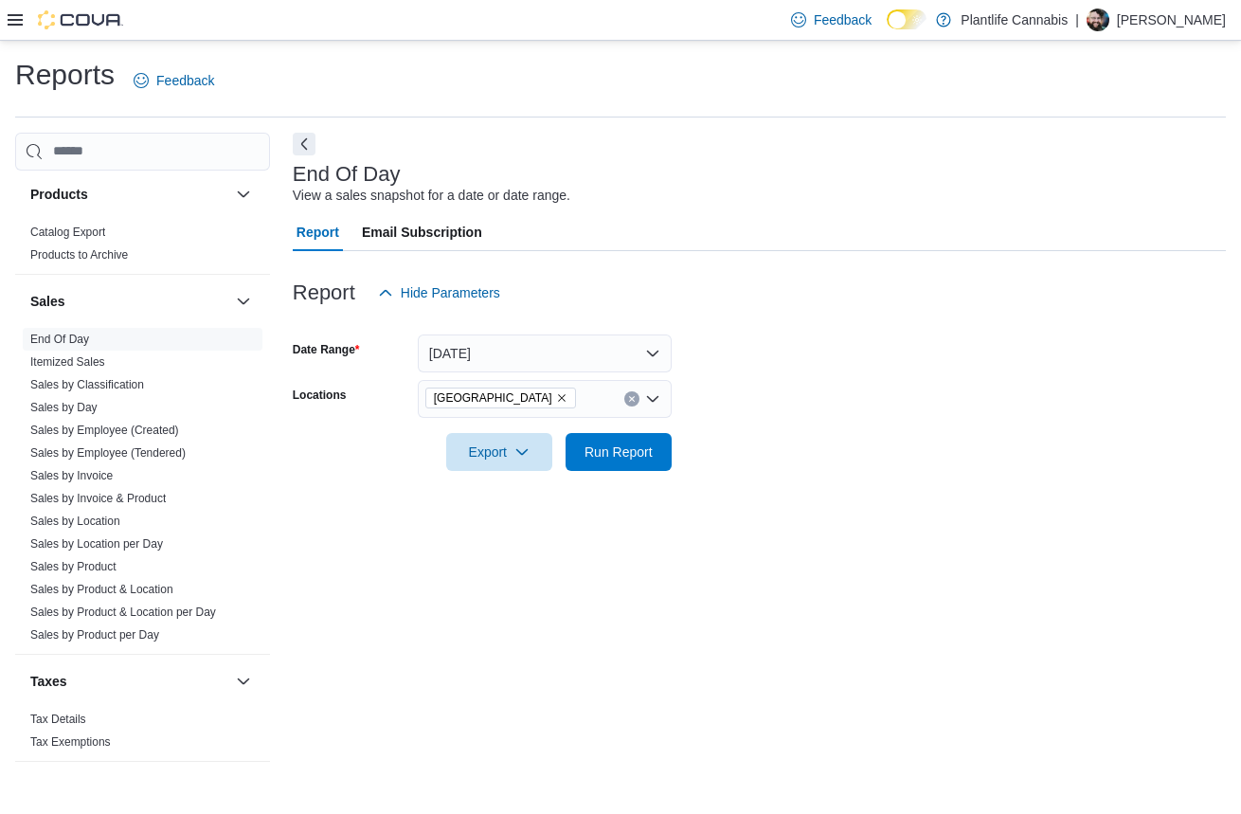
click at [696, 471] on div at bounding box center [759, 482] width 933 height 23
click at [623, 462] on span "Run Report" at bounding box center [618, 451] width 83 height 38
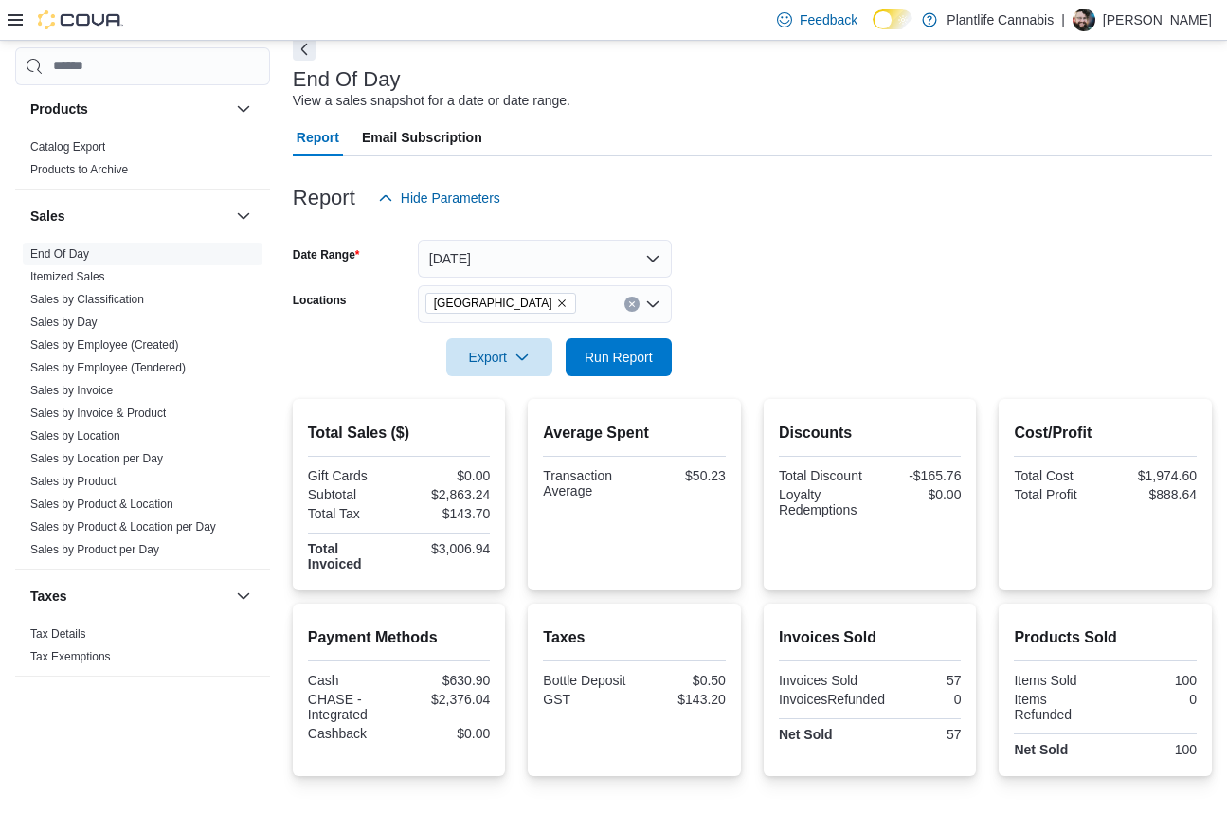
scroll to position [254, 0]
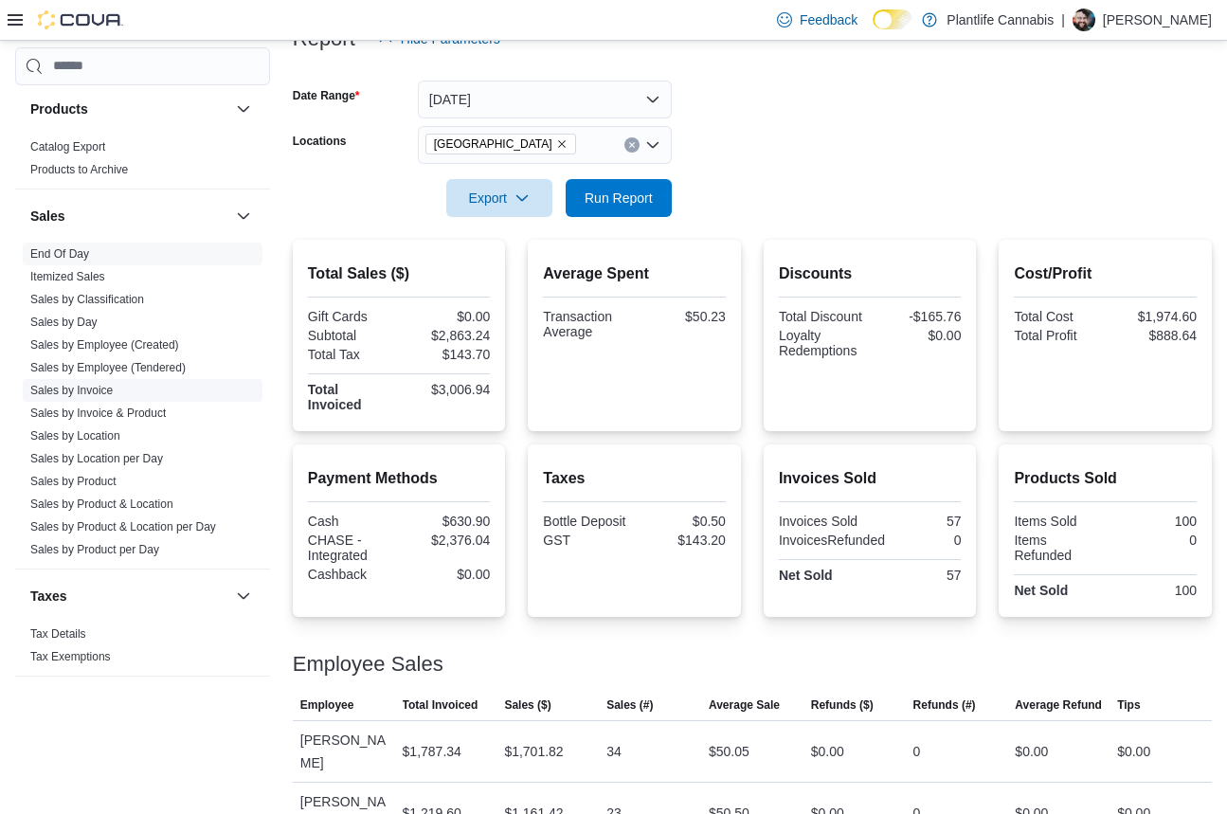
click at [78, 389] on link "Sales by Invoice" at bounding box center [71, 390] width 82 height 13
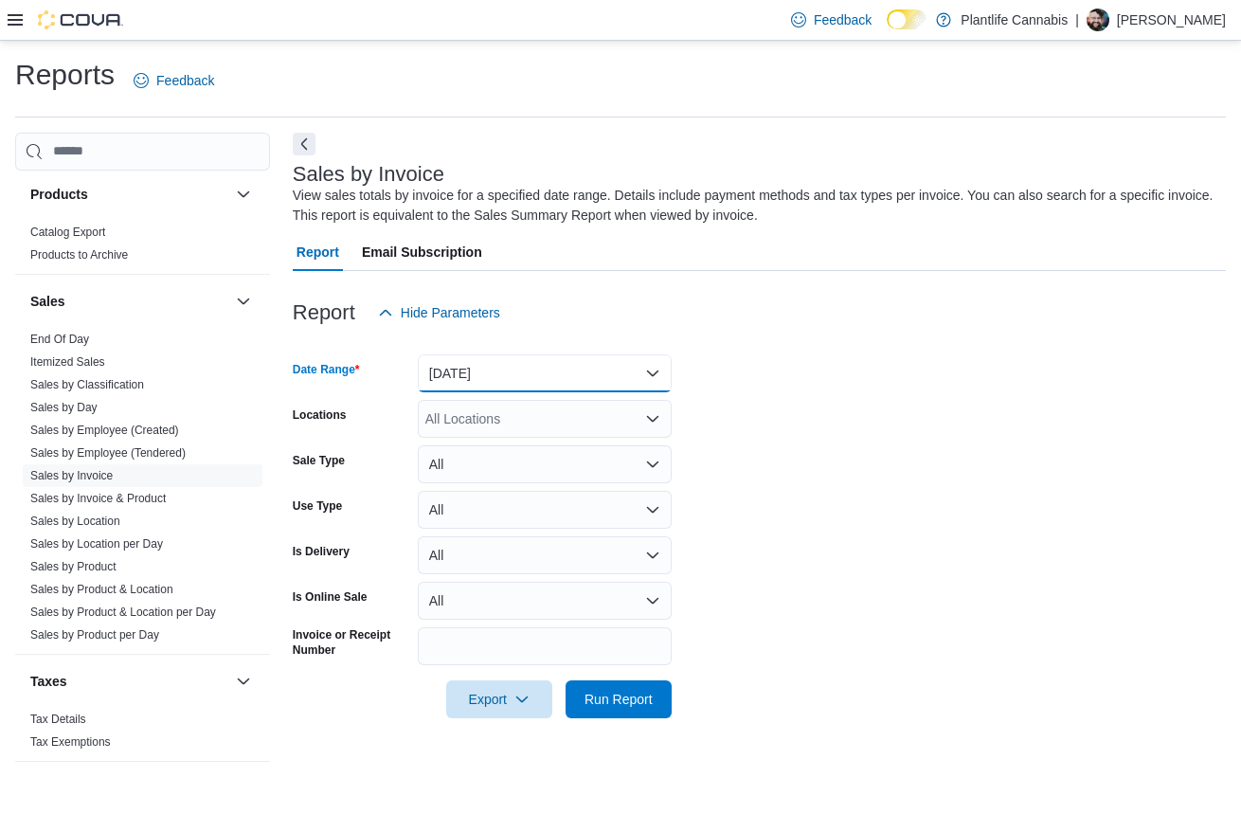
click at [470, 368] on button "[DATE]" at bounding box center [545, 373] width 254 height 38
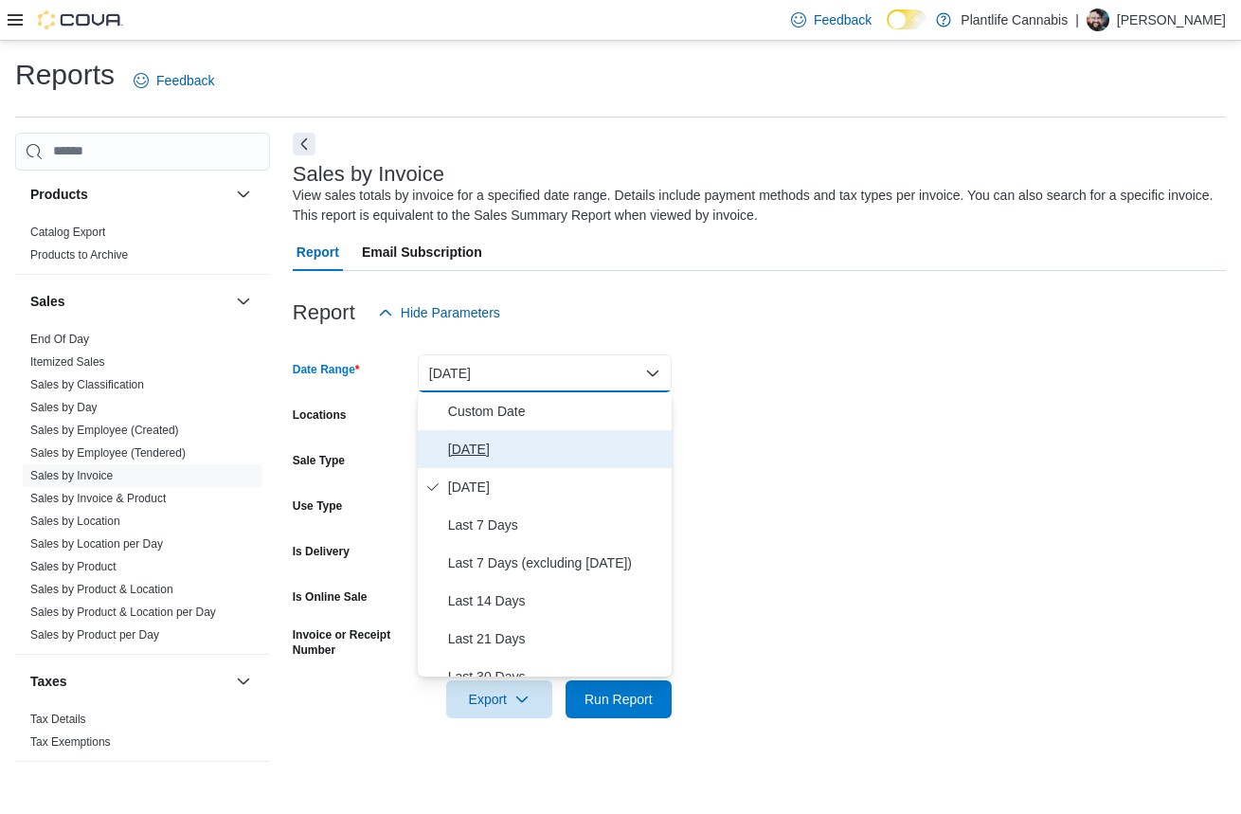
click at [469, 454] on span "[DATE]" at bounding box center [556, 449] width 216 height 23
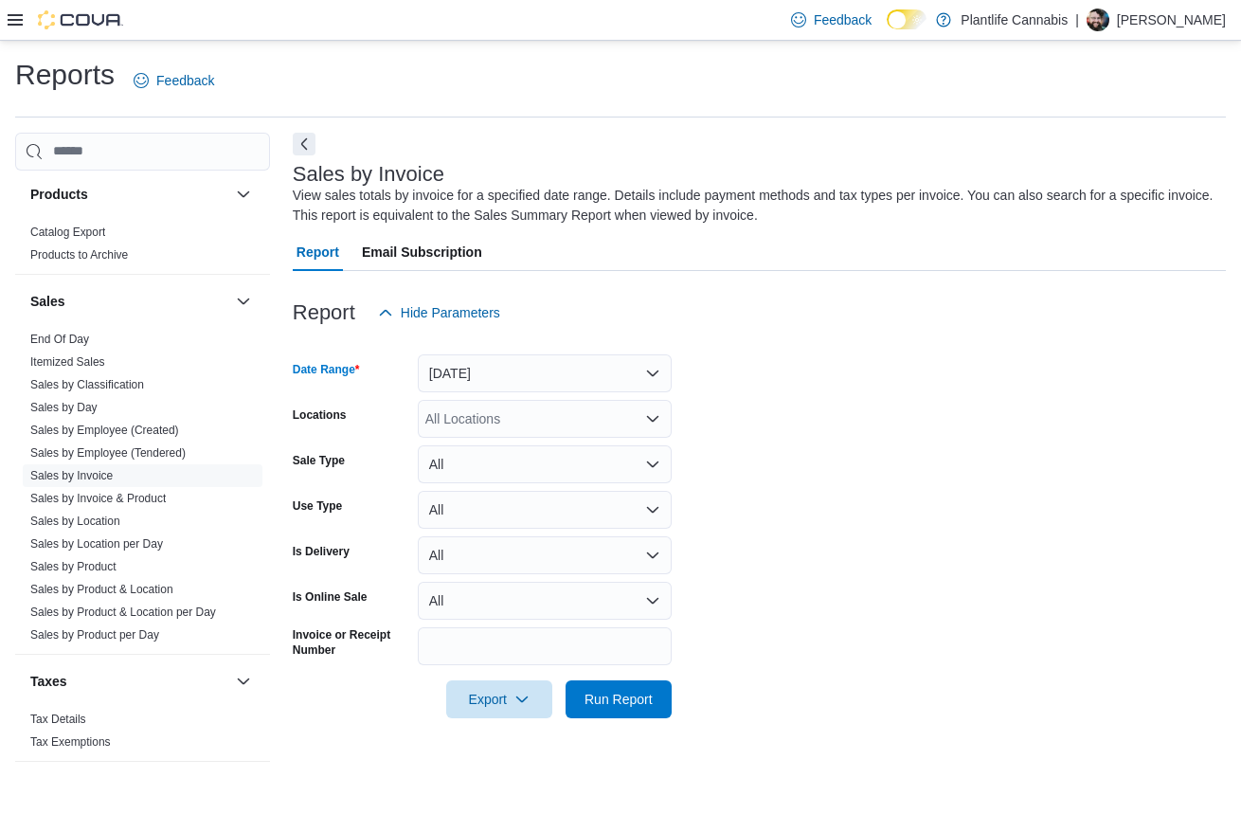
click at [476, 422] on div "All Locations" at bounding box center [545, 419] width 254 height 38
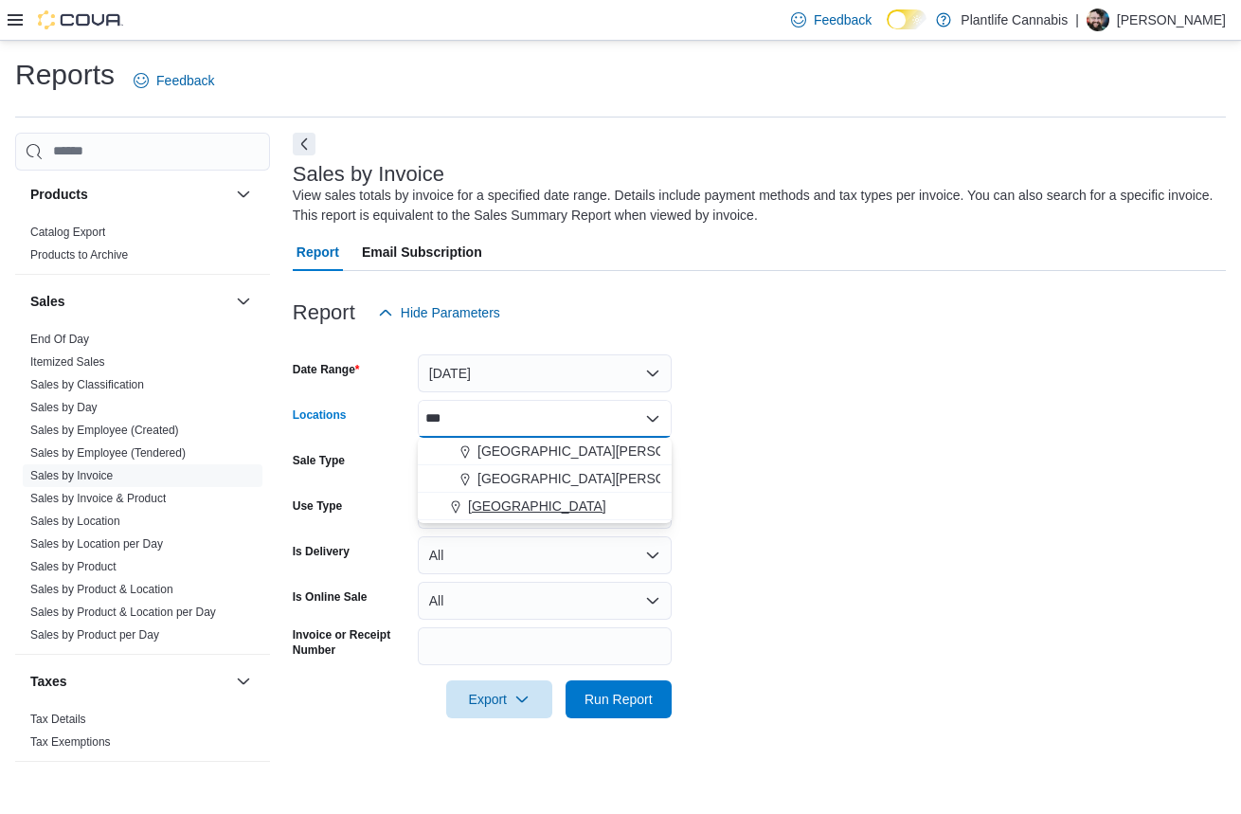
type input "***"
click at [480, 508] on span "[GEOGRAPHIC_DATA]" at bounding box center [537, 506] width 138 height 19
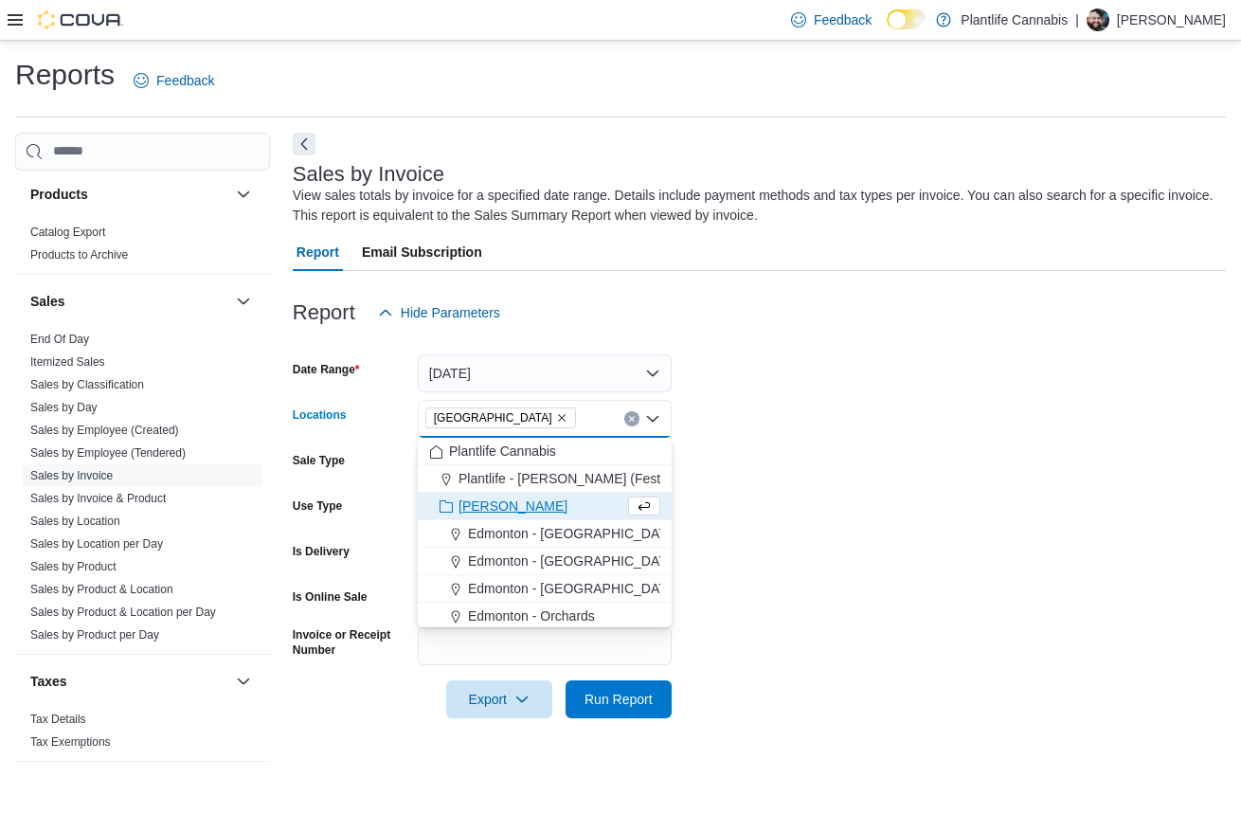
click at [790, 500] on form "Date Range [DATE] Locations [GEOGRAPHIC_DATA] Combo box. Selected. [GEOGRAPHIC_…" at bounding box center [759, 525] width 933 height 387
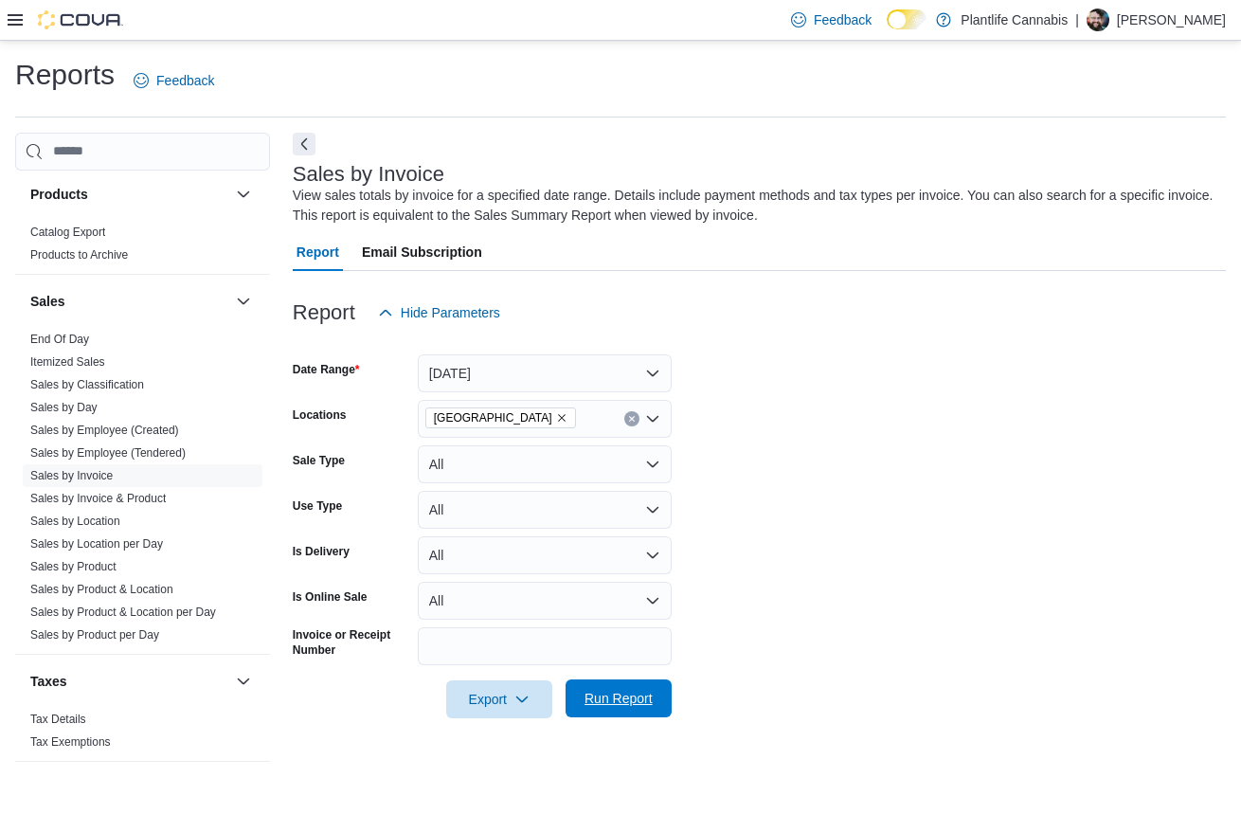
click at [623, 703] on span "Run Report" at bounding box center [619, 698] width 68 height 19
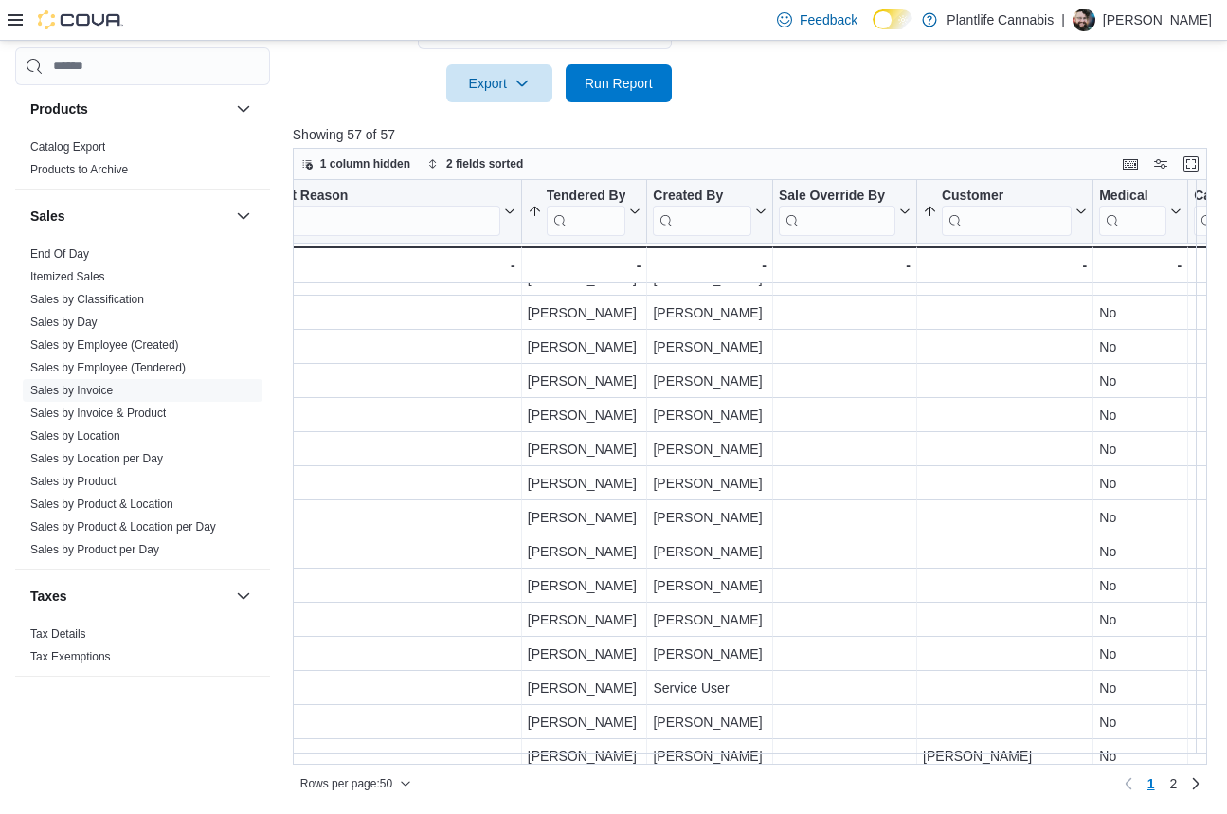
scroll to position [223, 2286]
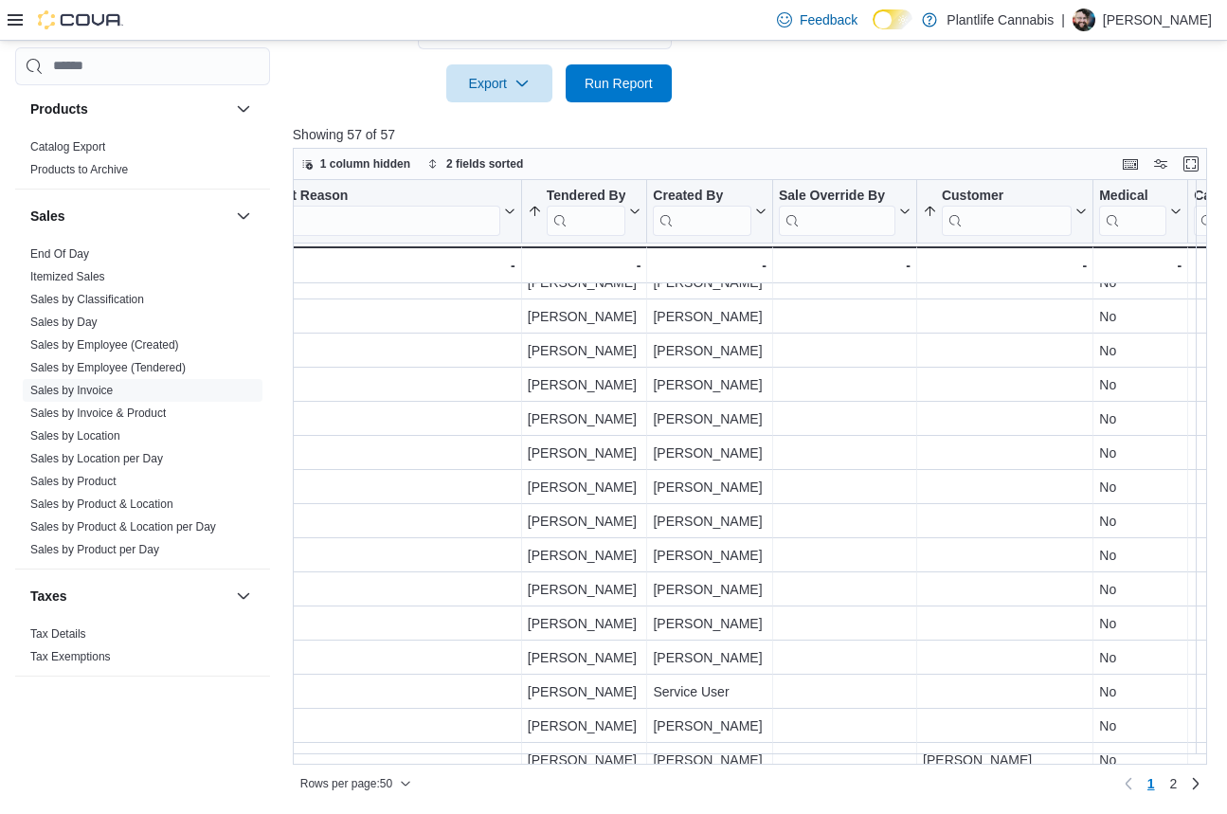
click at [18, 26] on icon at bounding box center [15, 19] width 15 height 15
click at [20, 19] on icon at bounding box center [15, 19] width 15 height 11
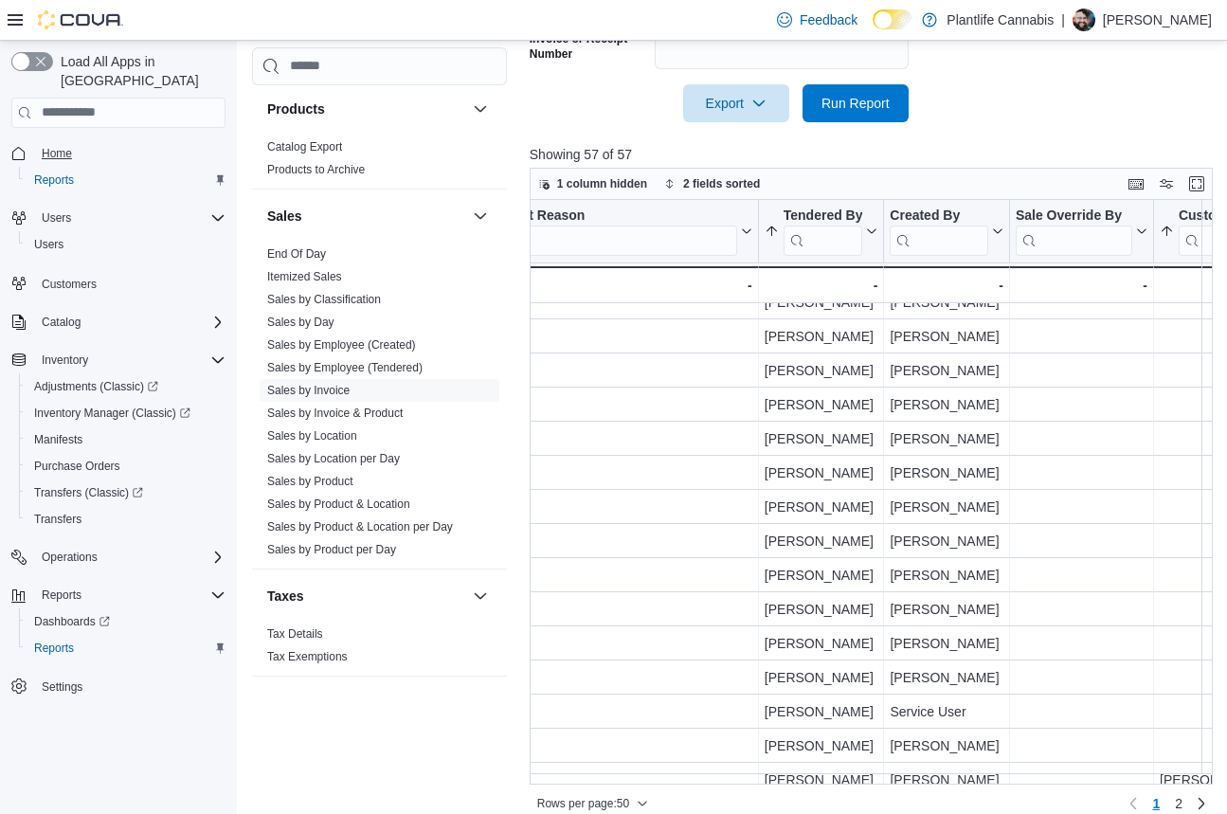
scroll to position [636, 0]
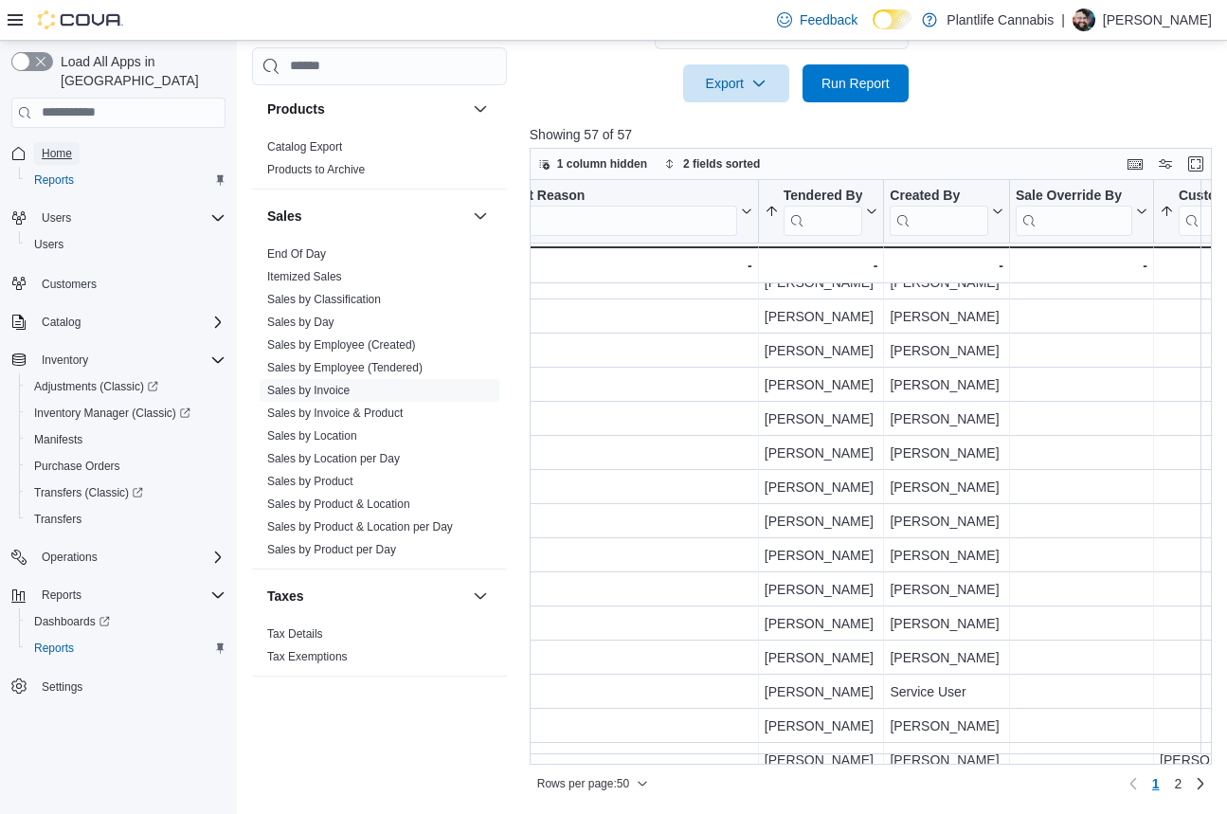
click at [60, 146] on span "Home" at bounding box center [57, 153] width 30 height 15
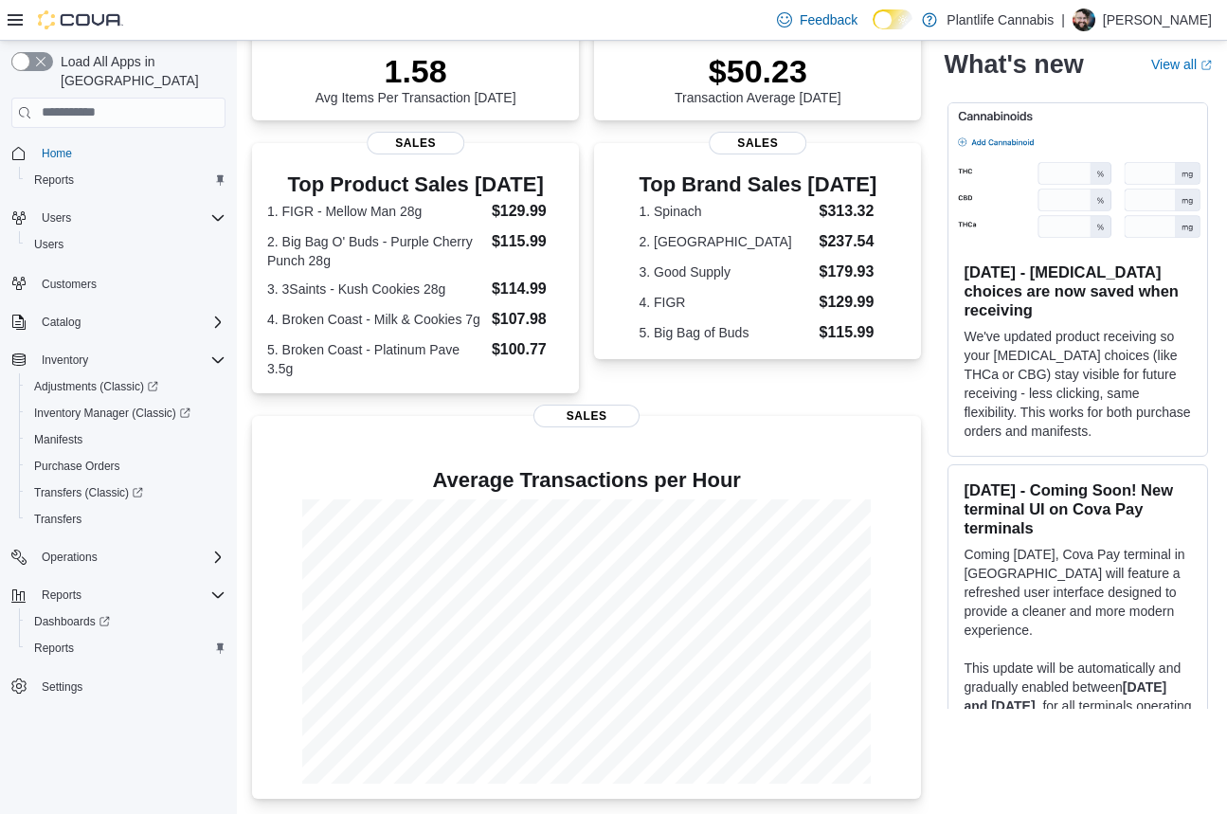
scroll to position [38, 0]
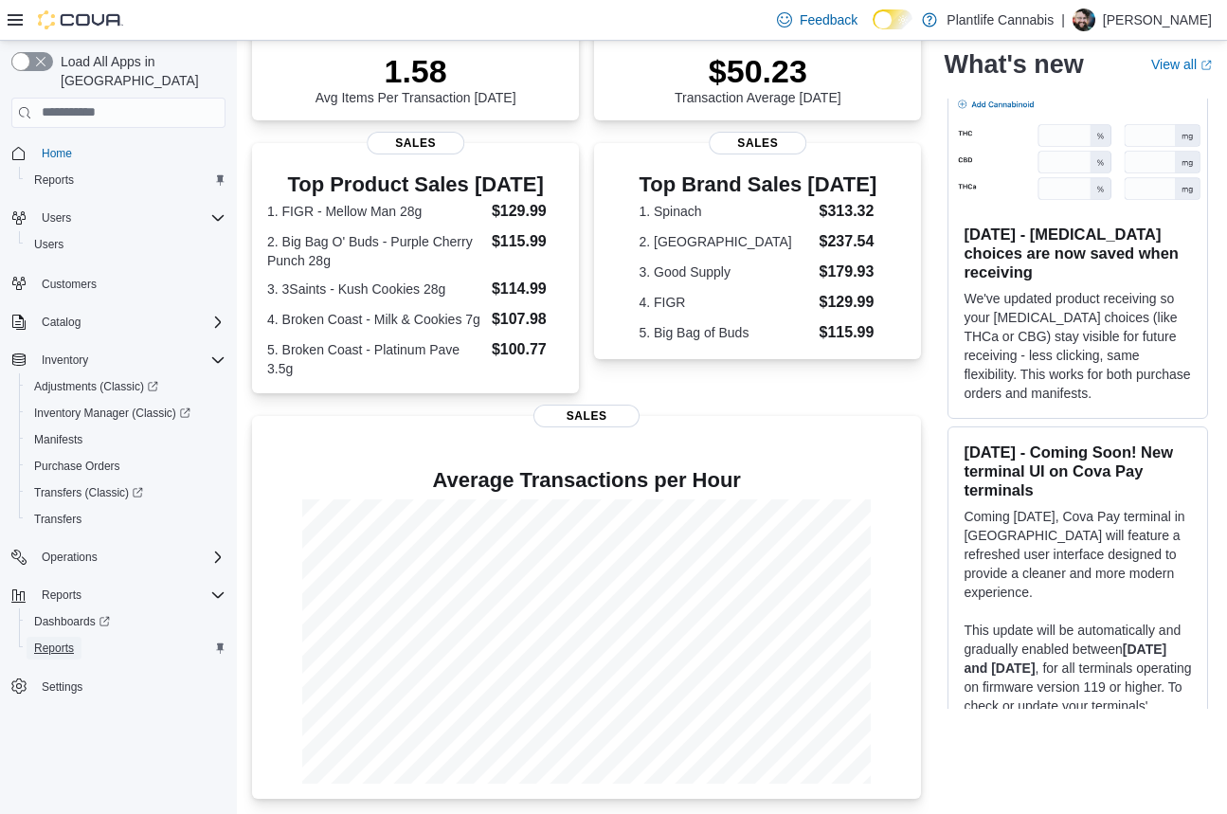
click at [44, 641] on span "Reports" at bounding box center [54, 648] width 40 height 15
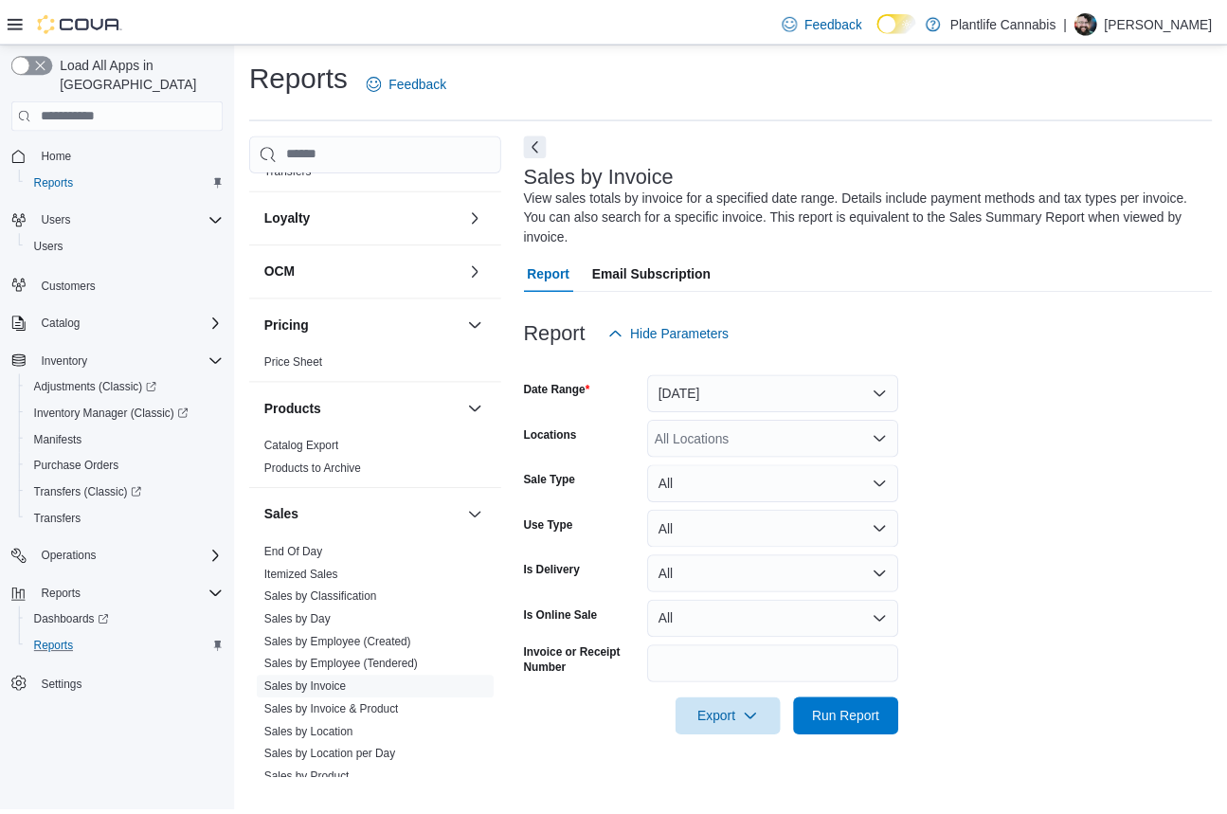
scroll to position [669, 0]
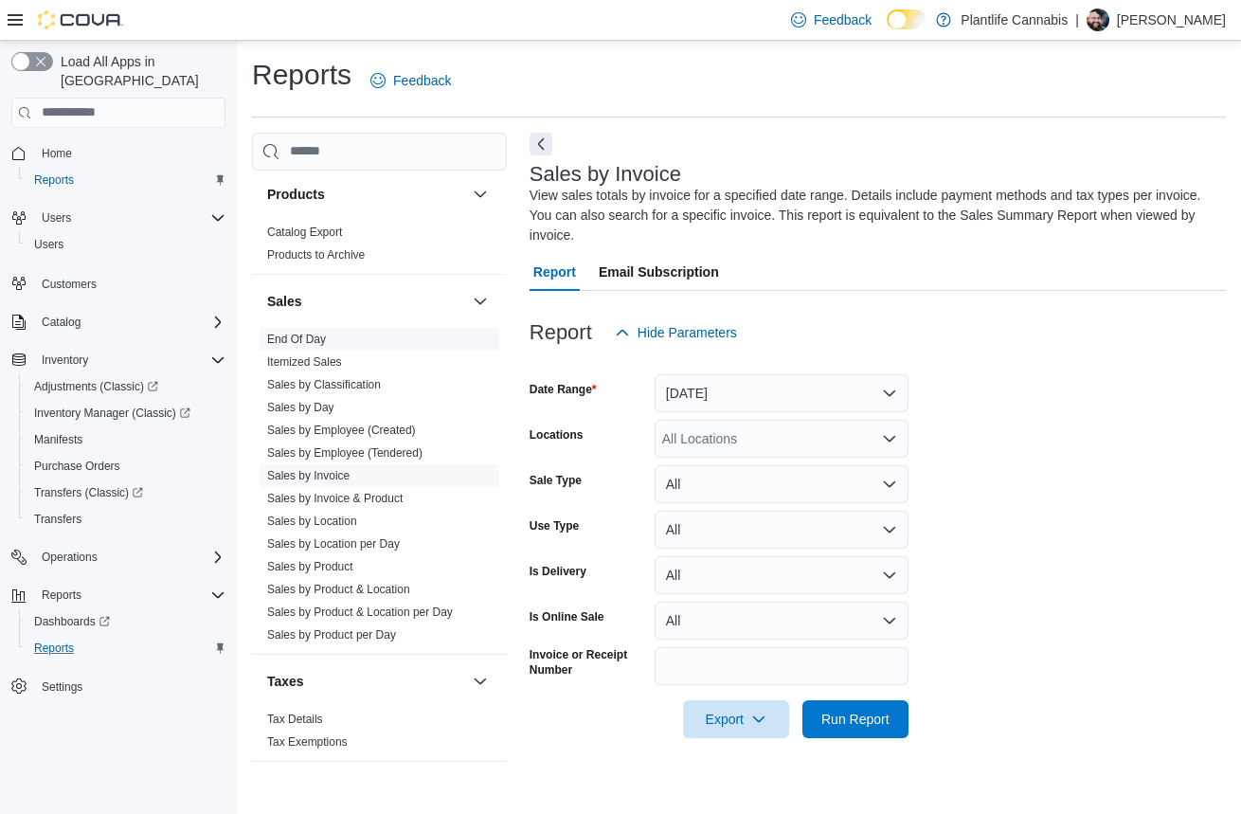
click at [311, 340] on link "End Of Day" at bounding box center [296, 339] width 59 height 13
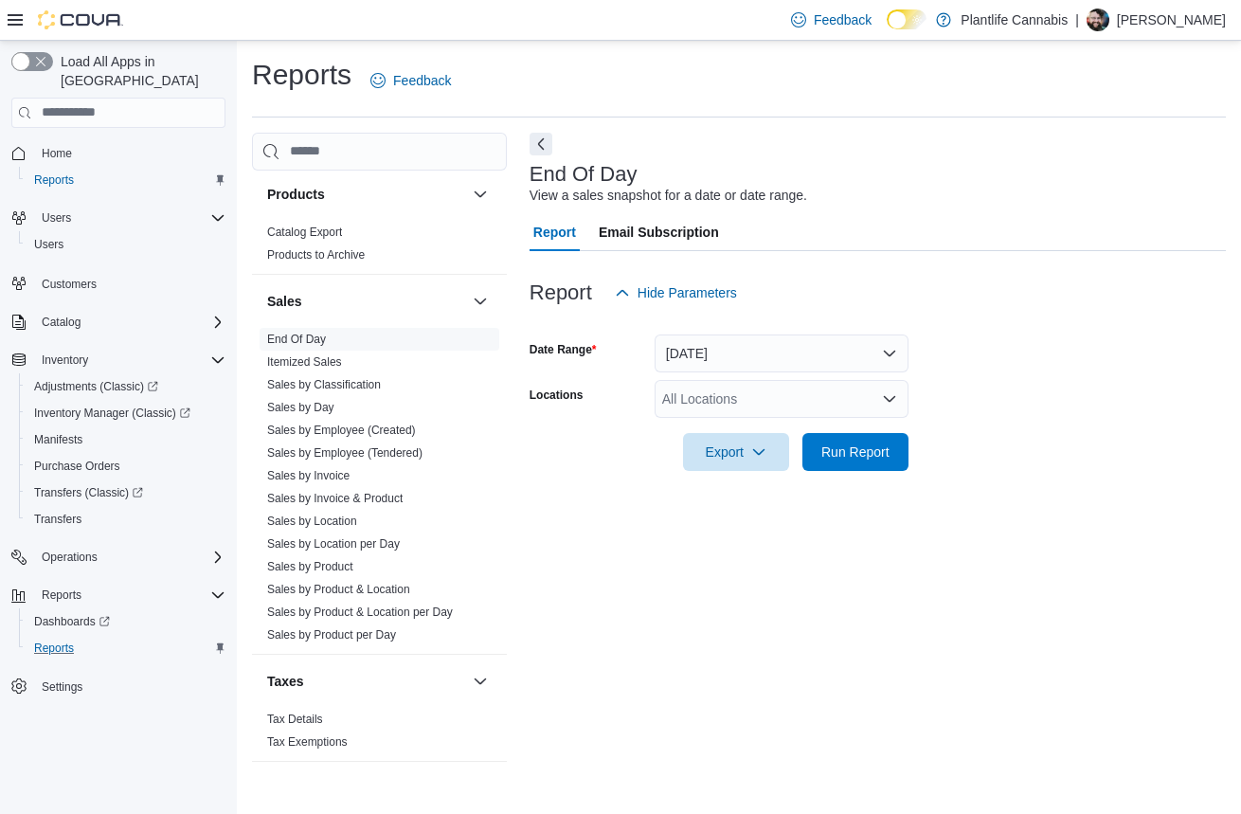
click at [720, 402] on div "All Locations" at bounding box center [782, 399] width 254 height 38
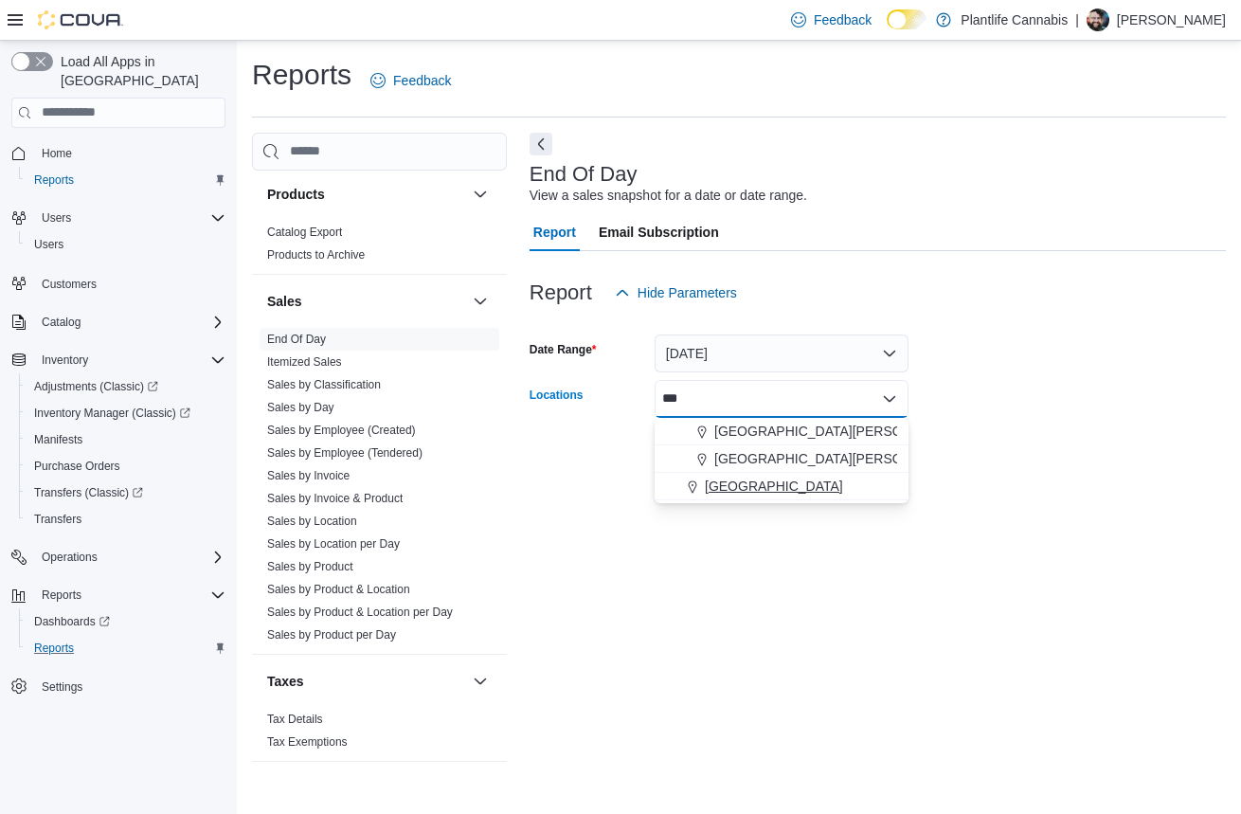
type input "***"
click at [759, 496] on button "[GEOGRAPHIC_DATA]" at bounding box center [782, 486] width 254 height 27
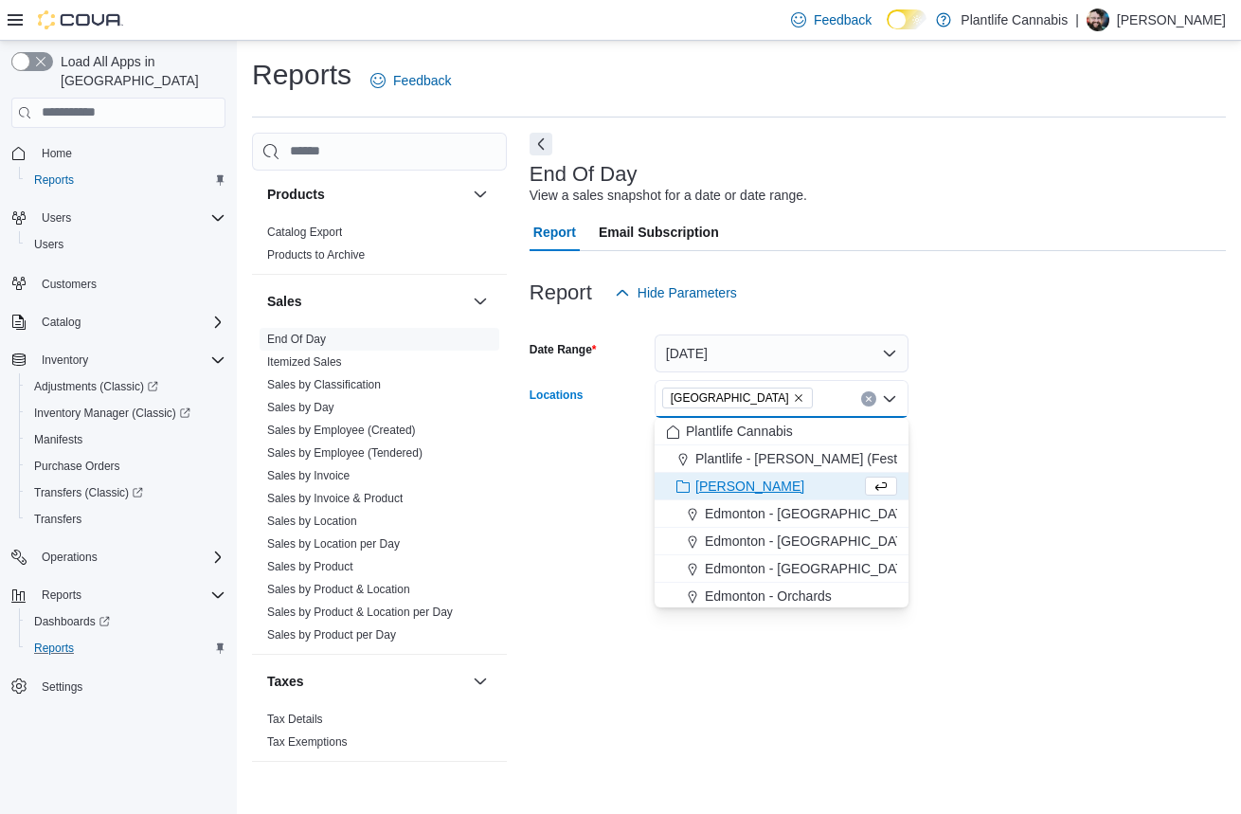
click at [1019, 464] on form "Date Range [DATE] Locations [GEOGRAPHIC_DATA] Combo box. Selected. [GEOGRAPHIC_…" at bounding box center [878, 391] width 697 height 159
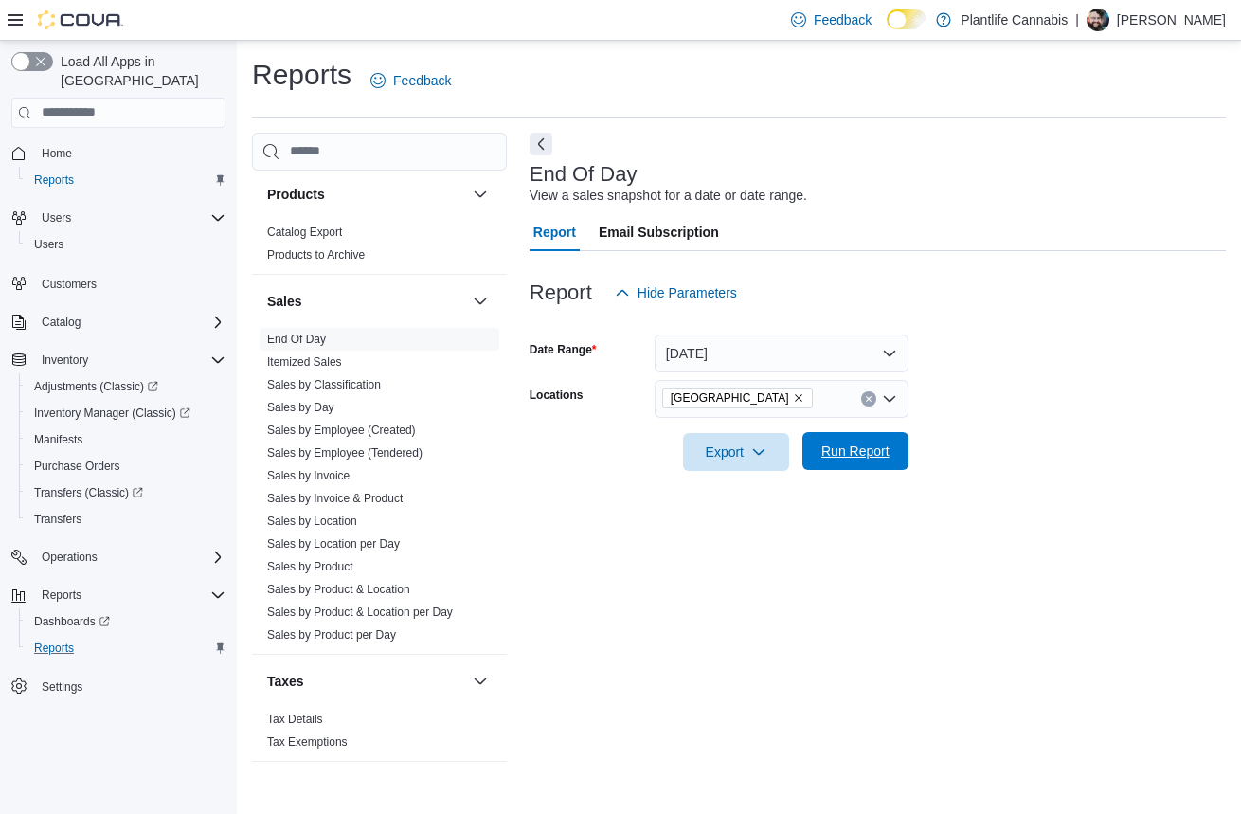
click at [880, 452] on span "Run Report" at bounding box center [856, 451] width 68 height 19
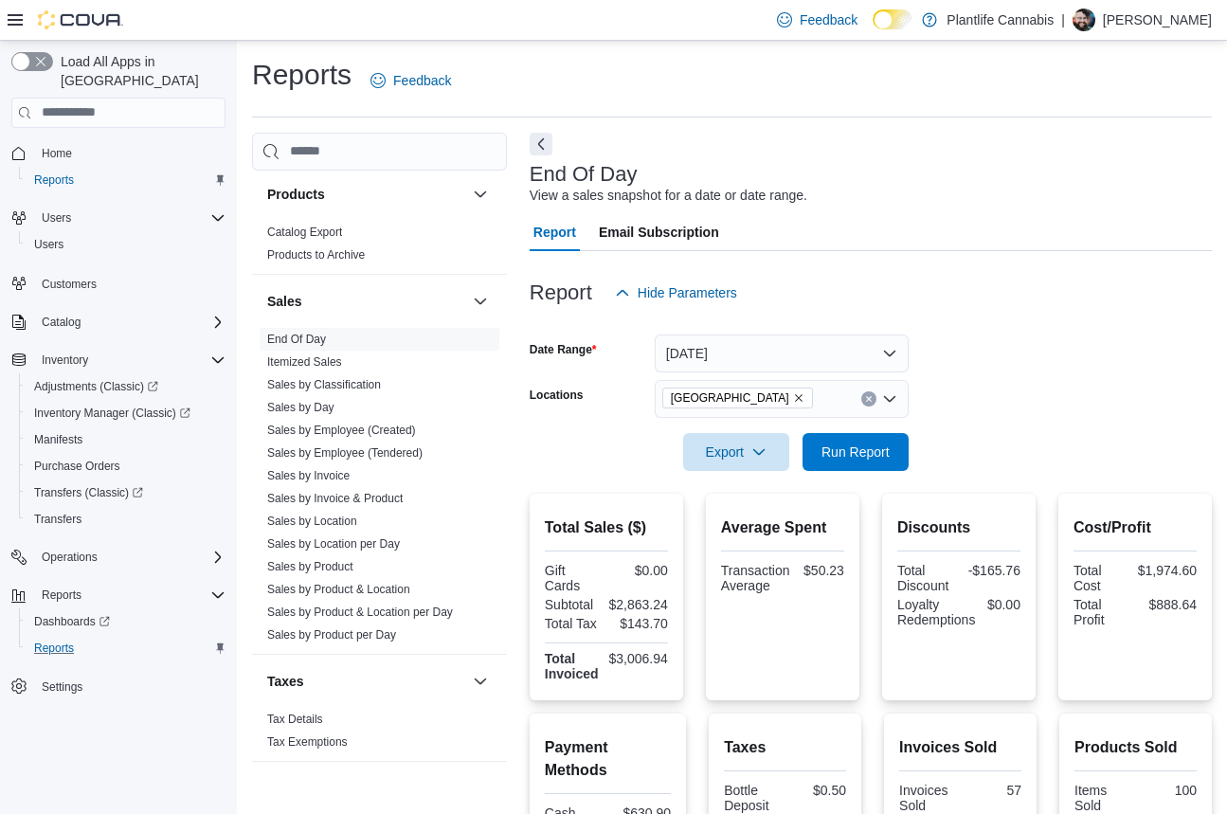
click at [19, 26] on icon at bounding box center [15, 19] width 15 height 15
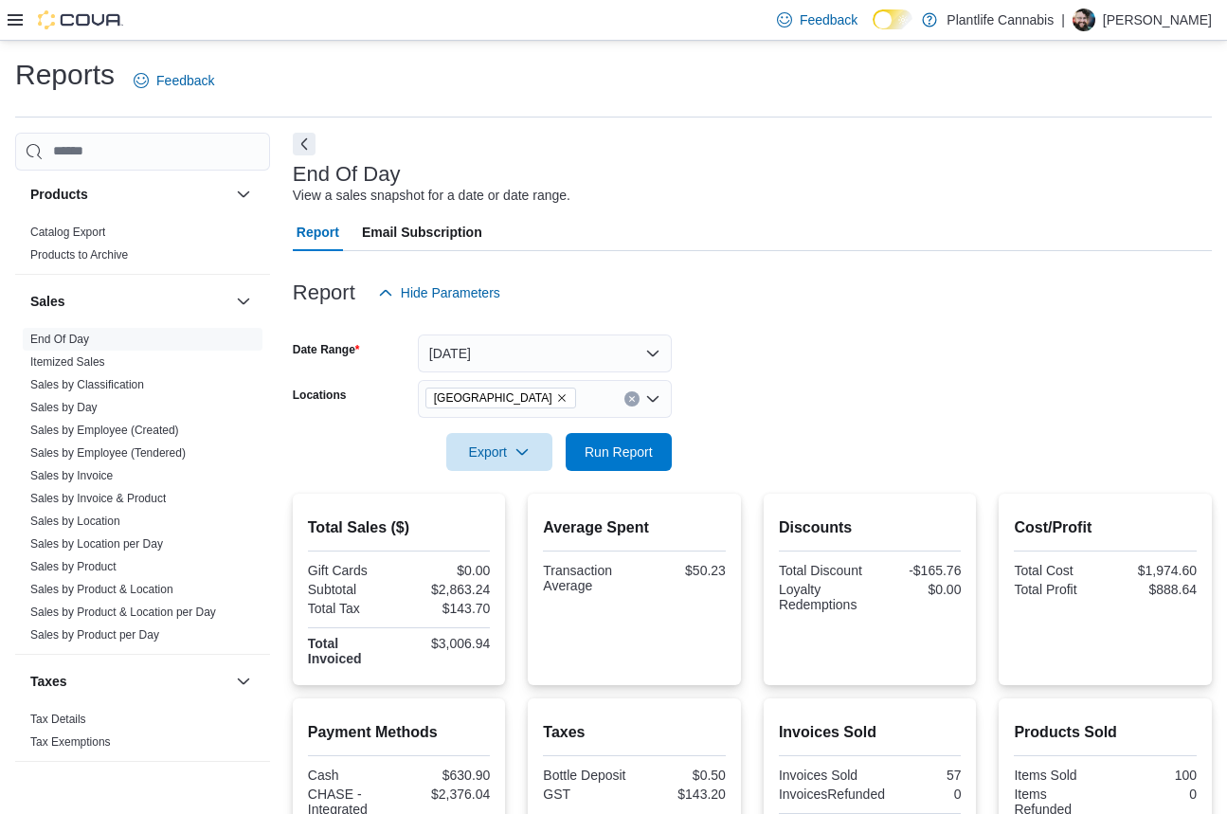
click at [923, 348] on form "Date Range [DATE] Locations [GEOGRAPHIC_DATA] Export Run Report" at bounding box center [752, 391] width 919 height 159
click at [450, 589] on div "$2,863.24" at bounding box center [446, 589] width 87 height 15
copy div "2,863.24"
click at [711, 567] on div "$50.23" at bounding box center [682, 570] width 87 height 15
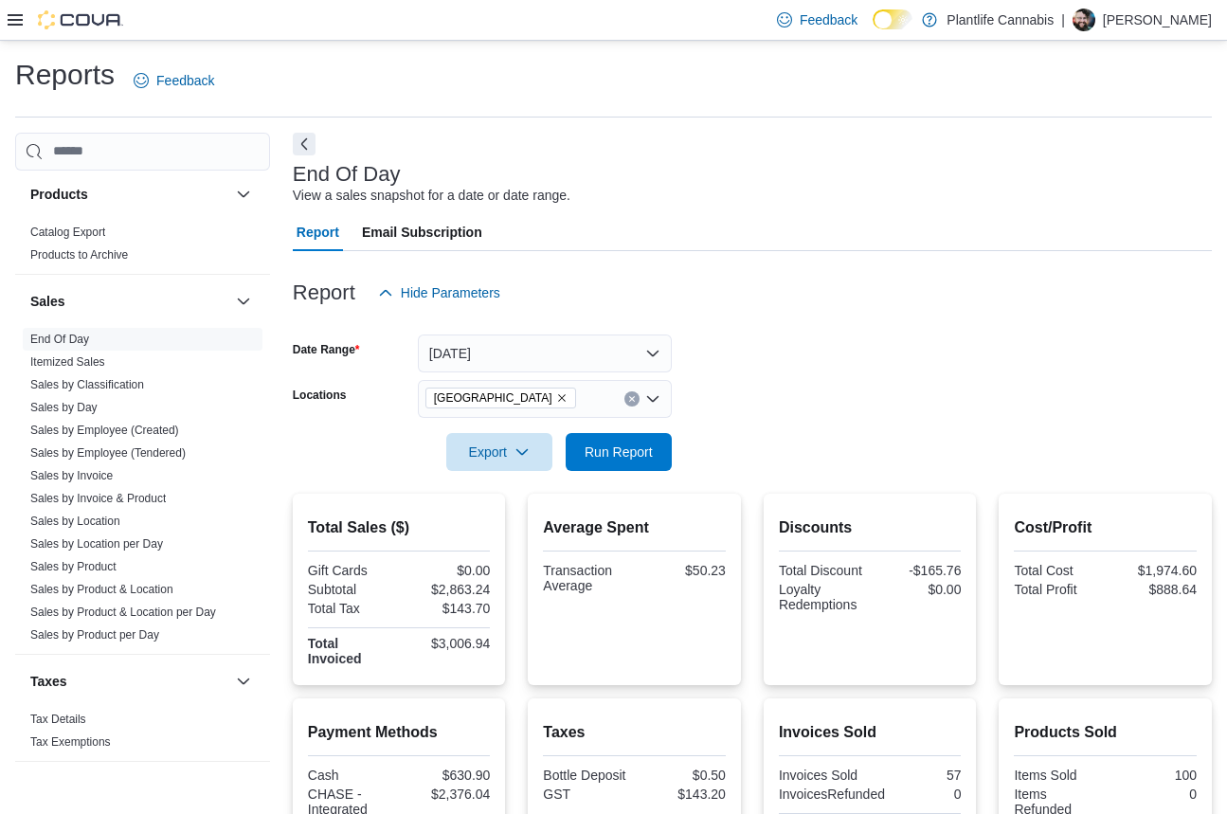
click at [708, 567] on div "$50.23" at bounding box center [682, 570] width 87 height 15
click at [707, 567] on div "$50.23" at bounding box center [682, 570] width 87 height 15
copy div "50.23"
